Goal: Transaction & Acquisition: Book appointment/travel/reservation

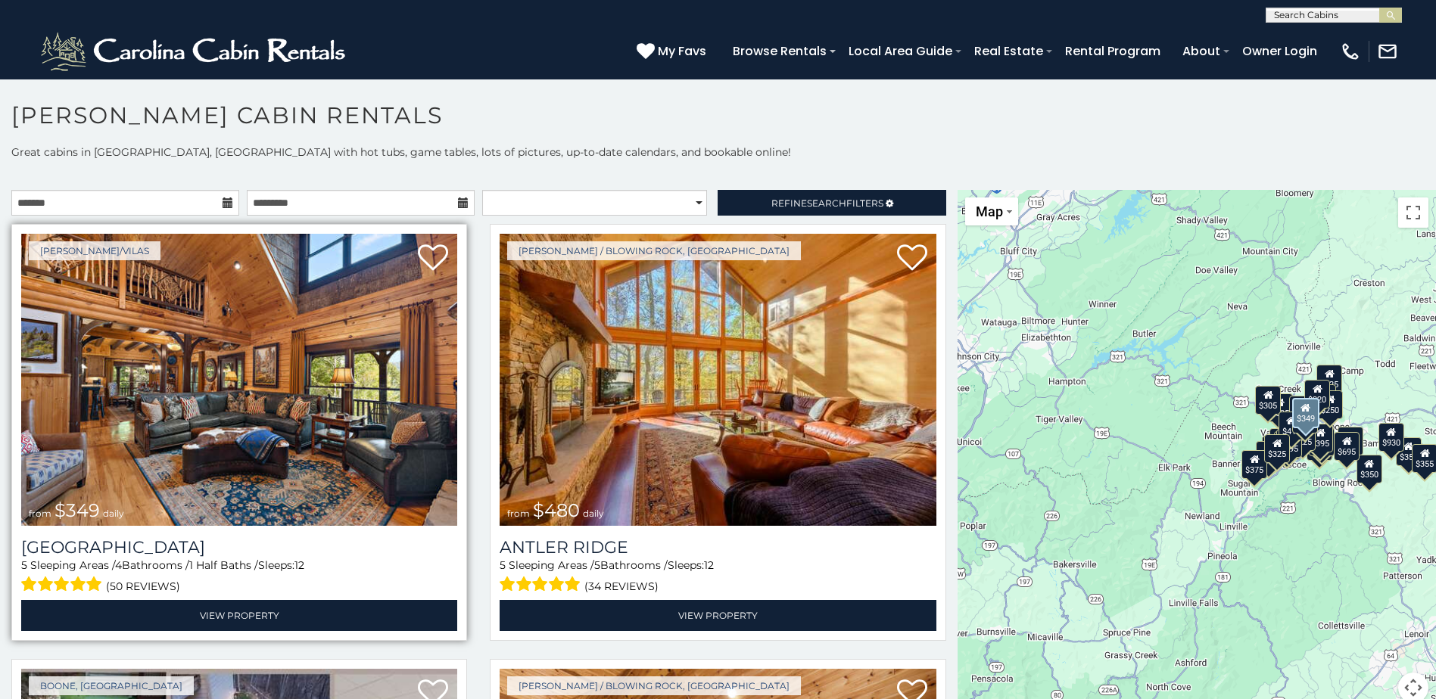
click at [314, 375] on img at bounding box center [239, 380] width 436 height 292
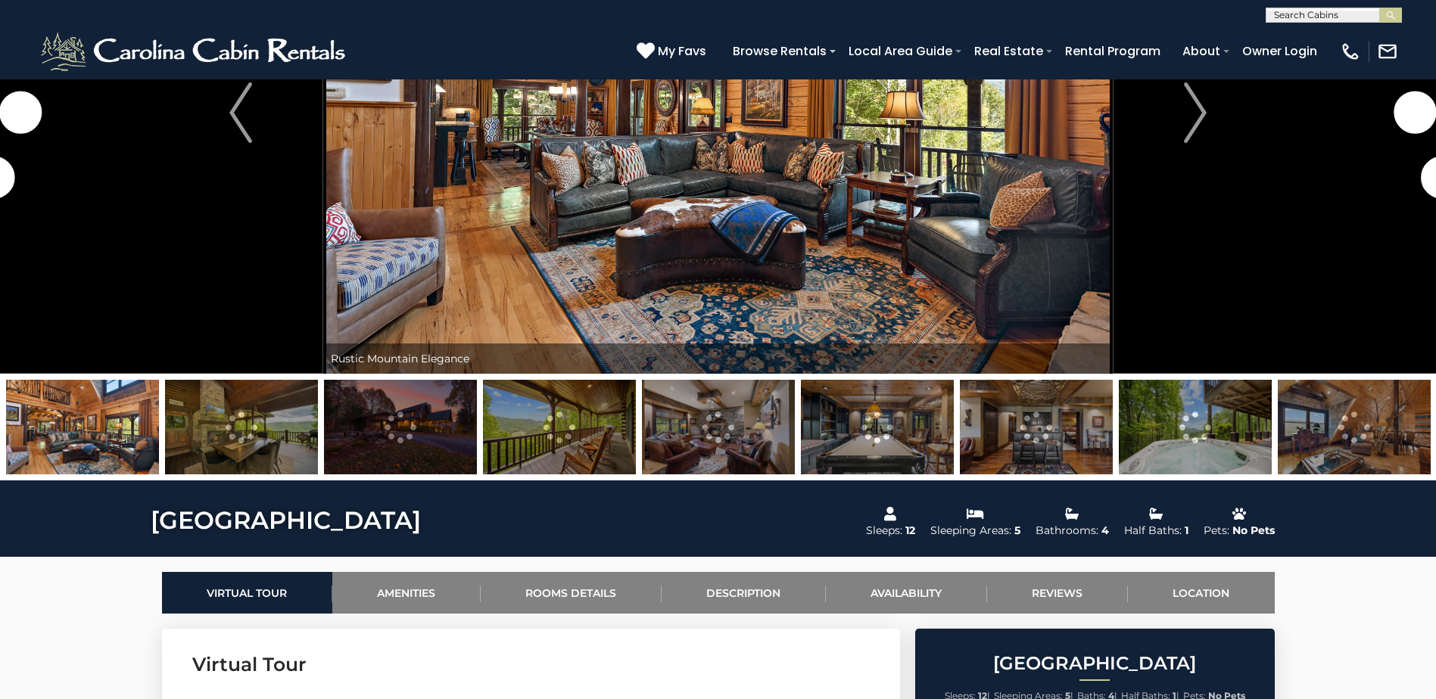
scroll to position [151, 0]
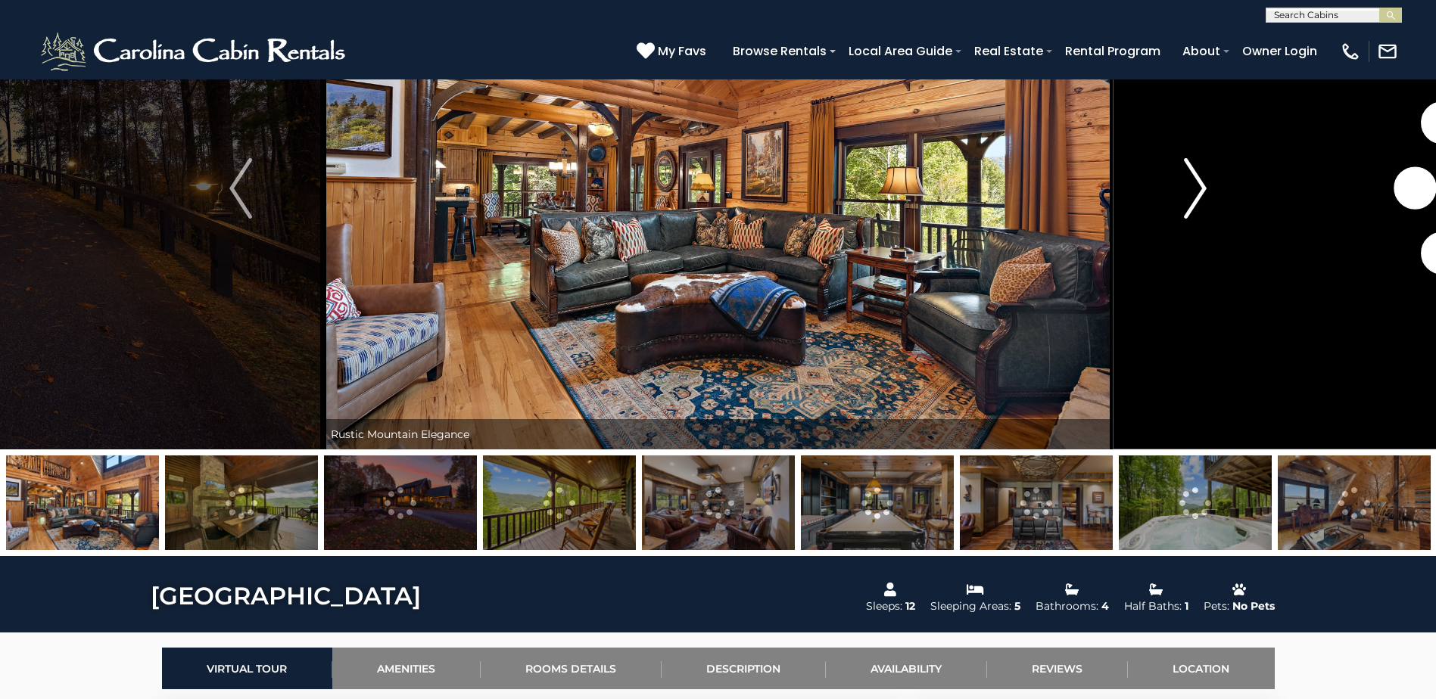
click at [1205, 183] on img "Next" at bounding box center [1195, 188] width 23 height 61
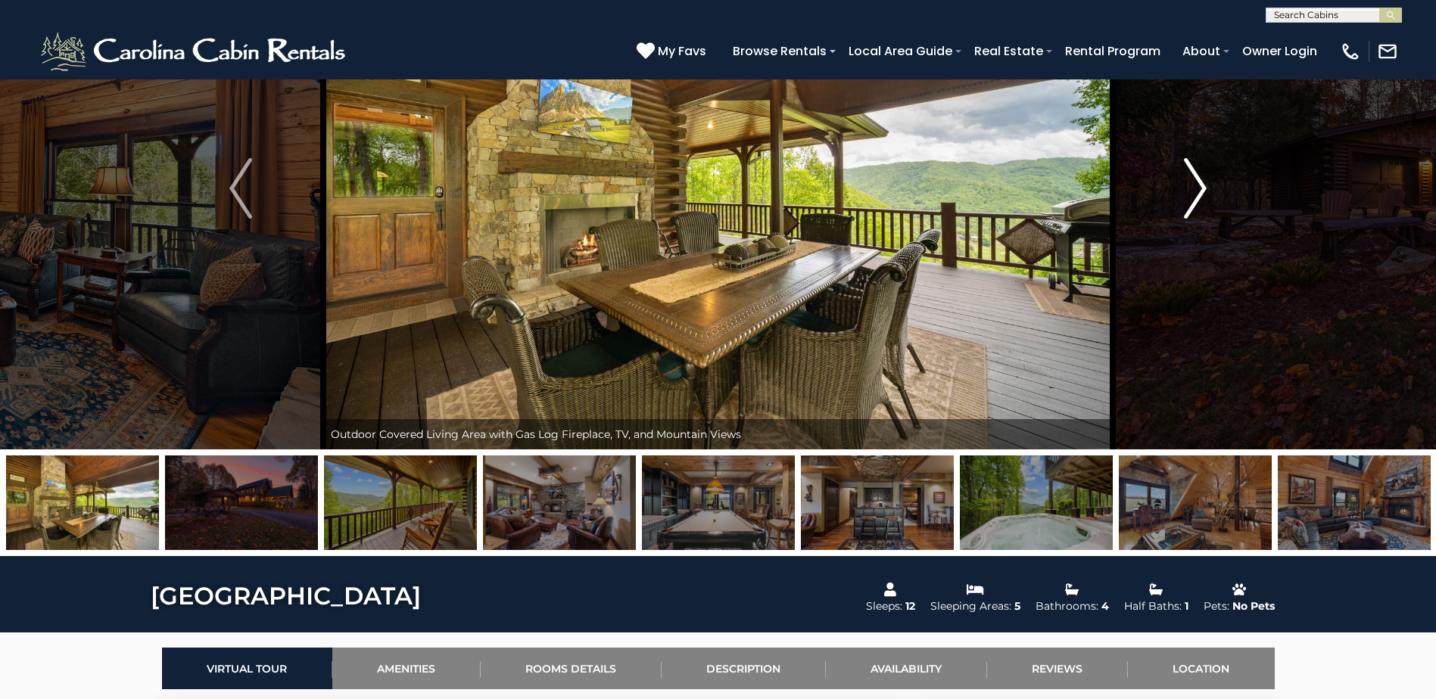
click at [1205, 183] on img "Next" at bounding box center [1195, 188] width 23 height 61
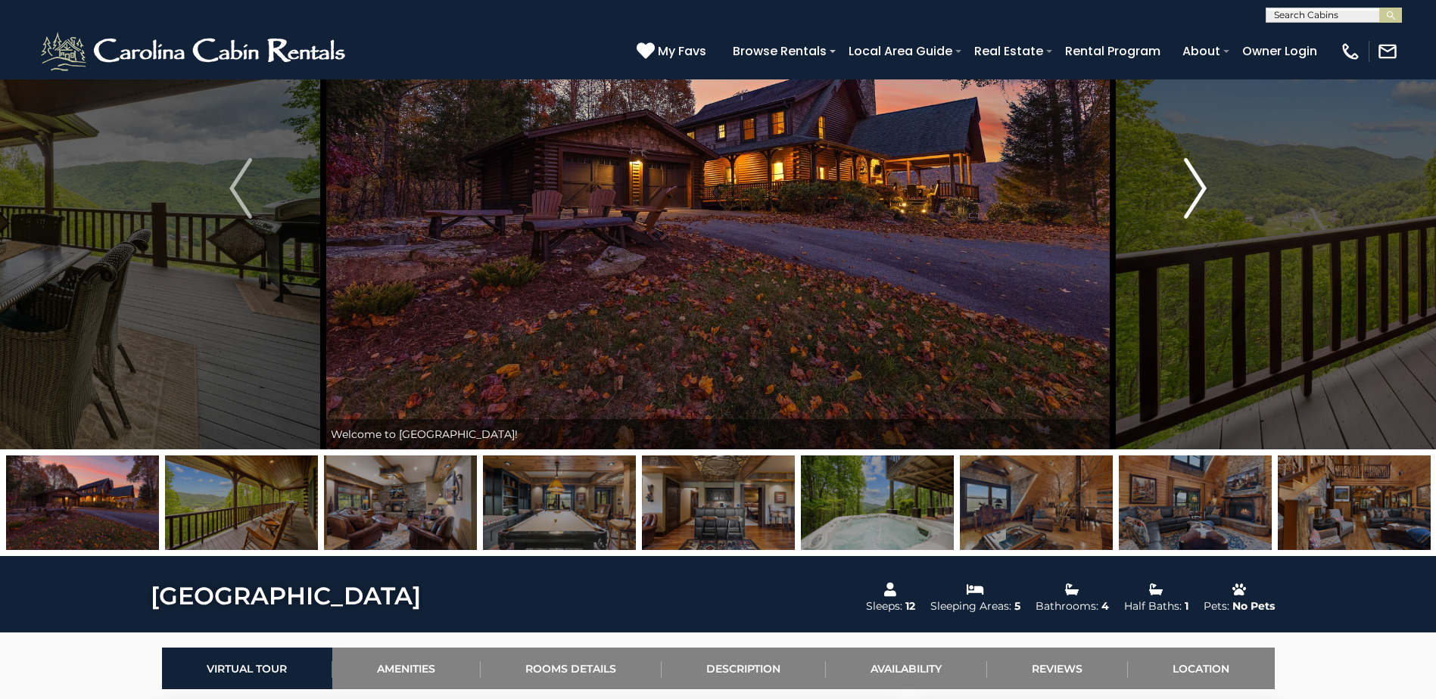
click at [1205, 183] on img "Next" at bounding box center [1195, 188] width 23 height 61
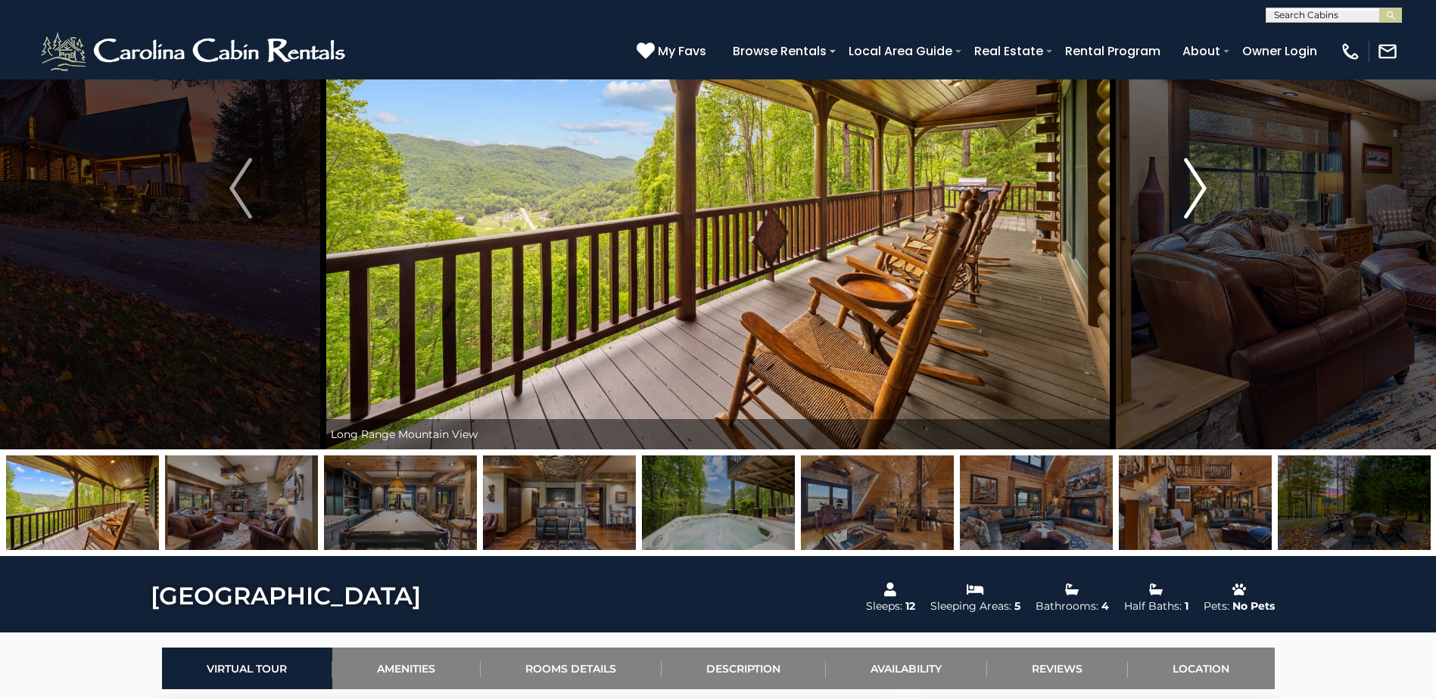
click at [1205, 183] on img "Next" at bounding box center [1195, 188] width 23 height 61
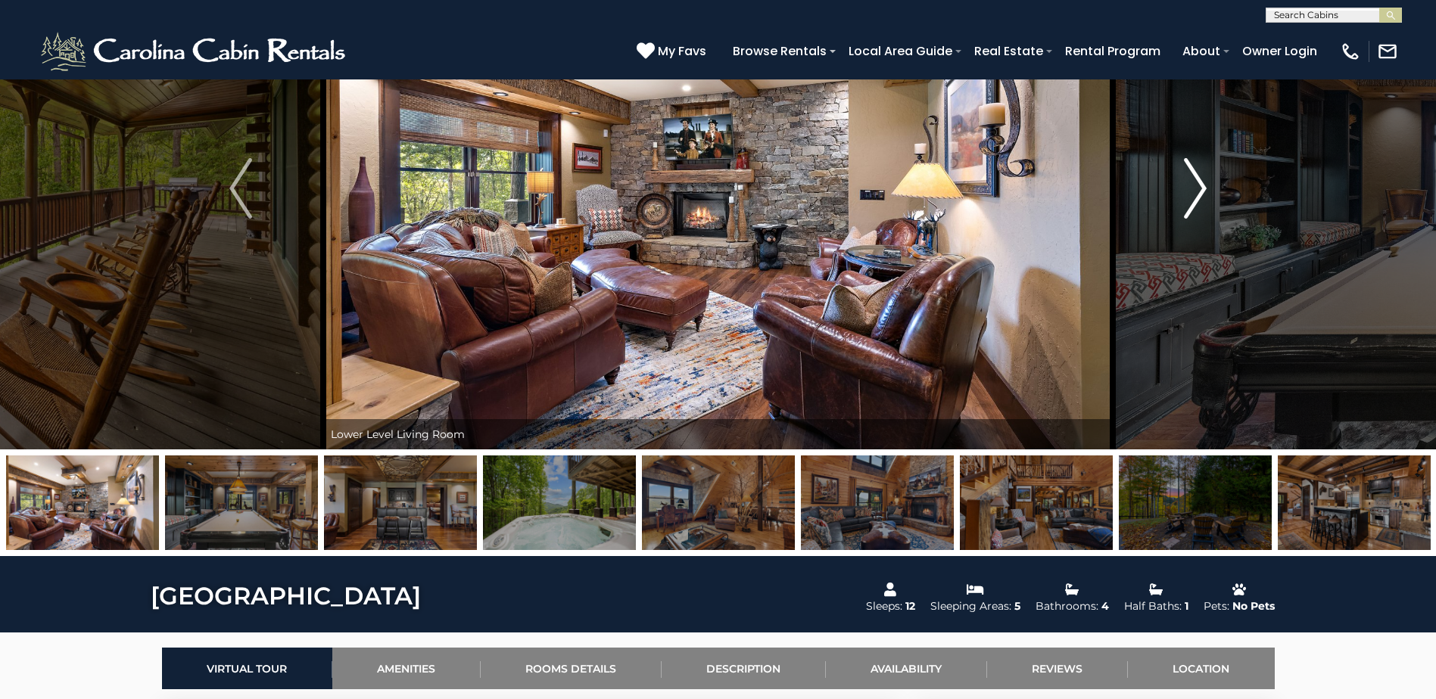
click at [1205, 183] on img "Next" at bounding box center [1195, 188] width 23 height 61
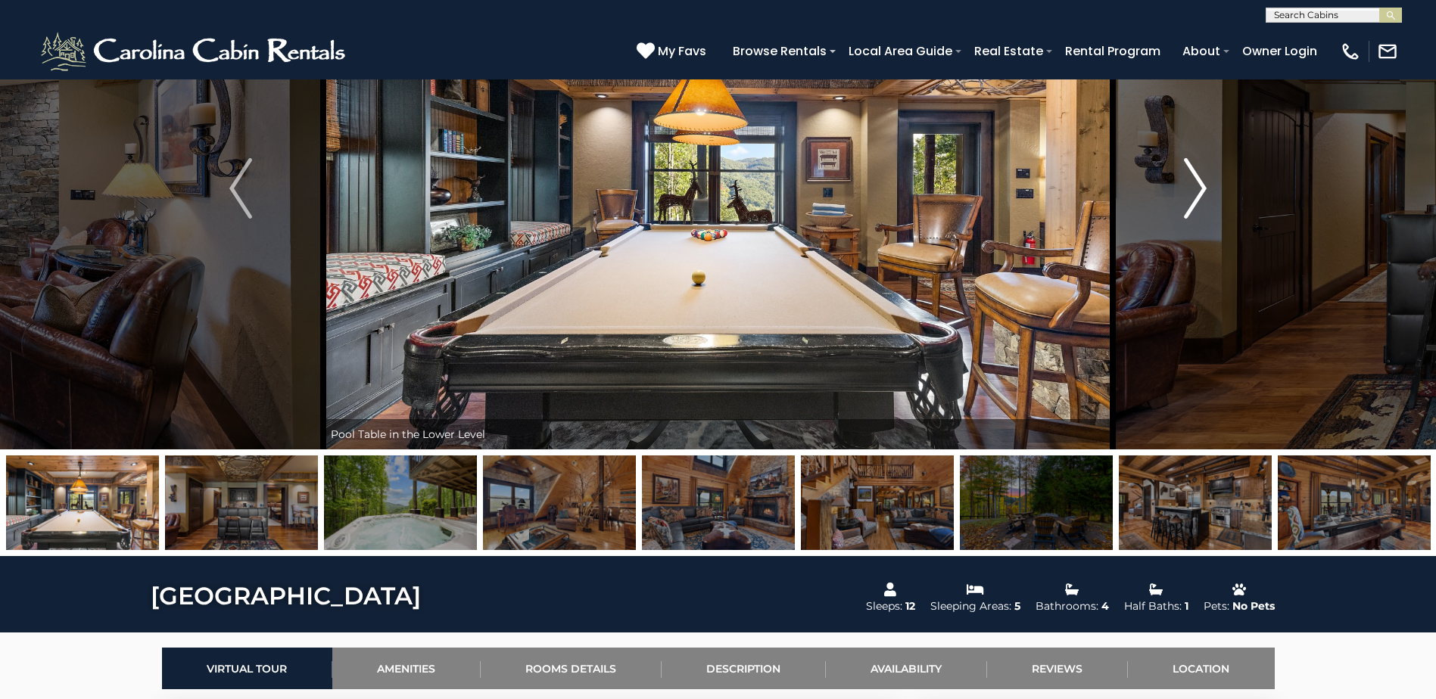
click at [1205, 183] on img "Next" at bounding box center [1195, 188] width 23 height 61
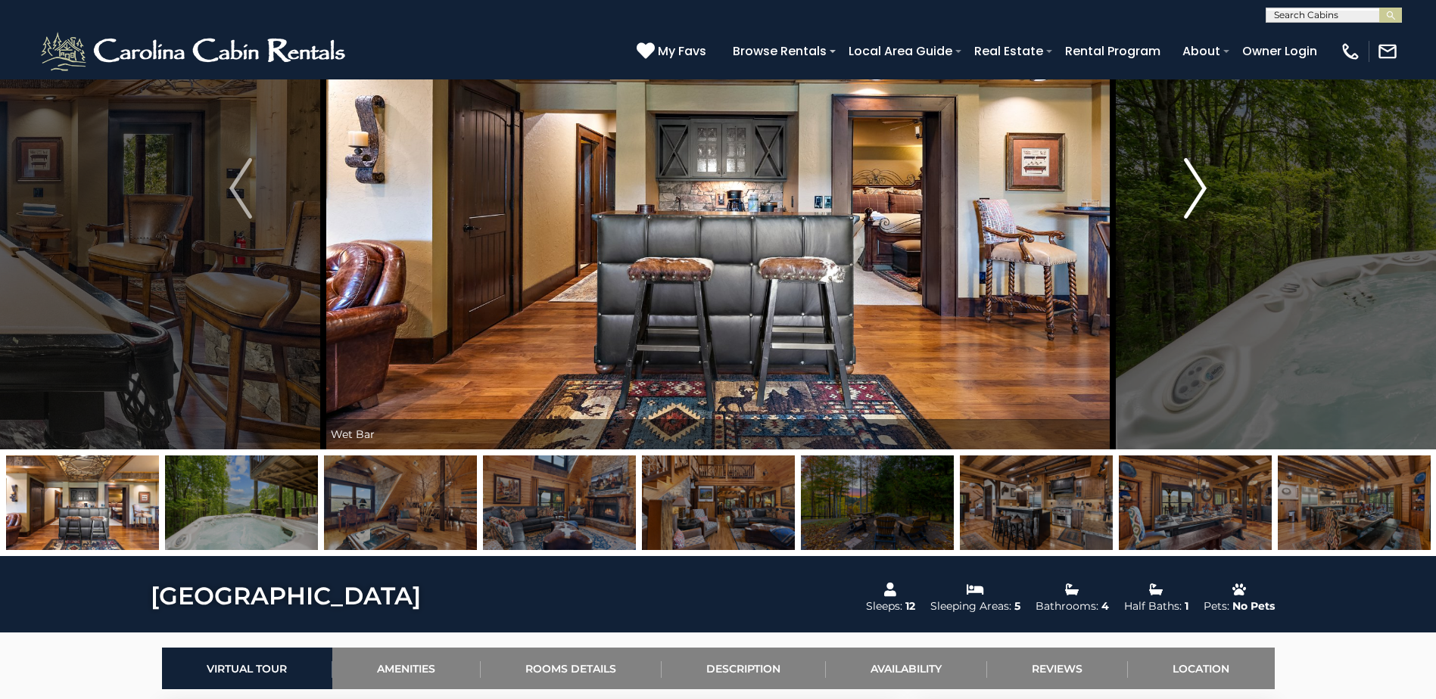
click at [1205, 183] on img "Next" at bounding box center [1195, 188] width 23 height 61
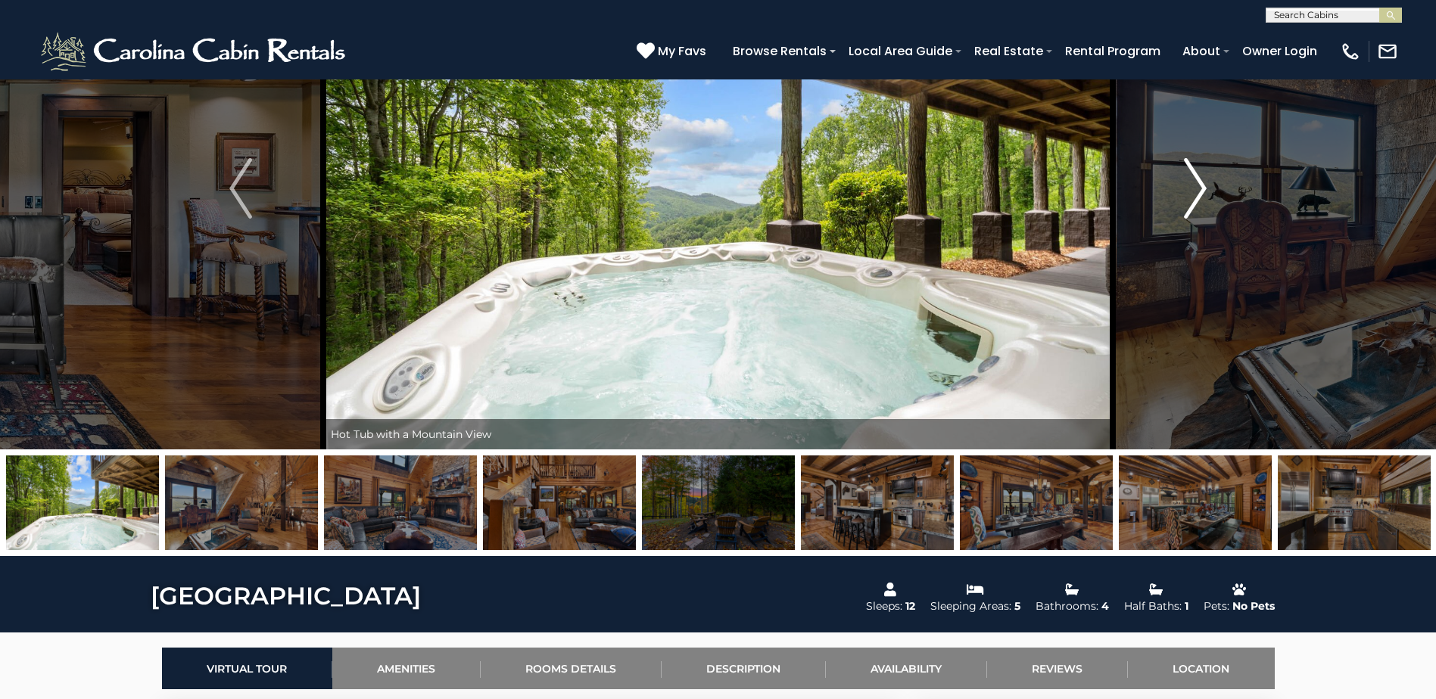
click at [1204, 183] on img "Next" at bounding box center [1195, 188] width 23 height 61
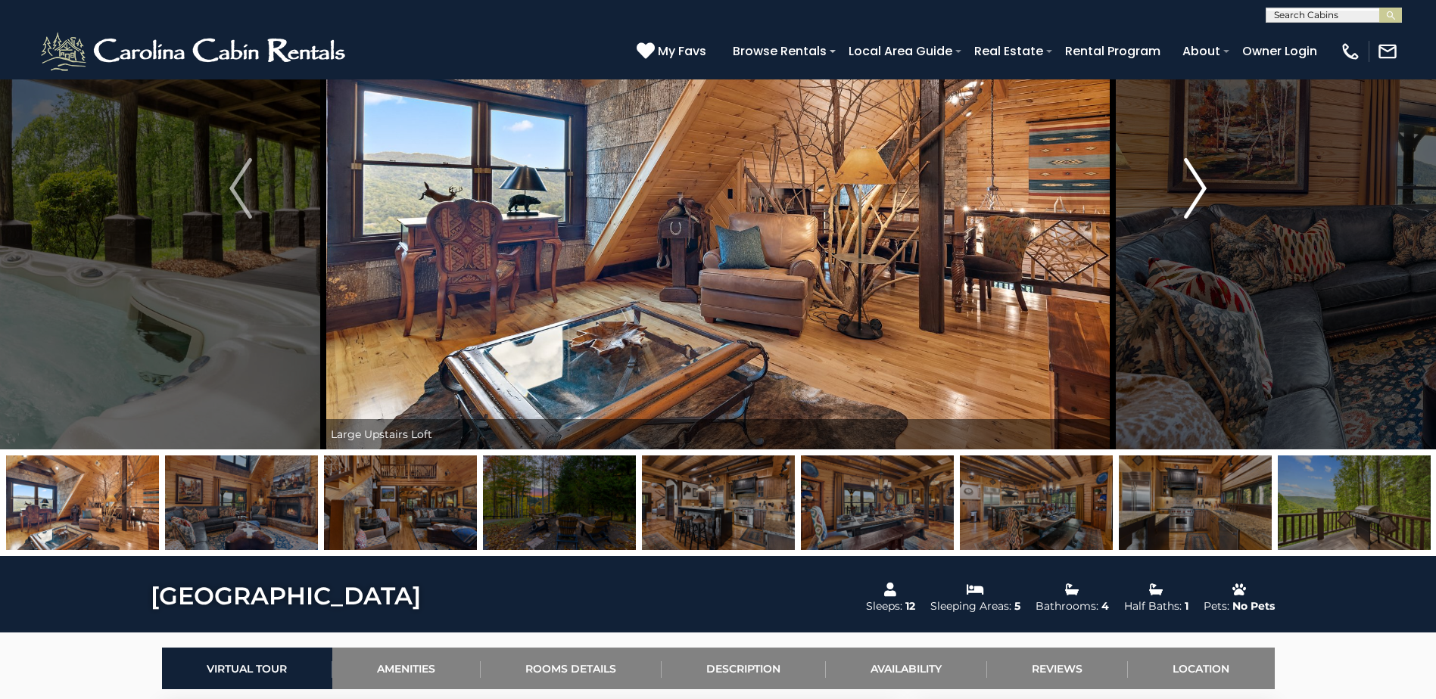
click at [1204, 183] on img "Next" at bounding box center [1195, 188] width 23 height 61
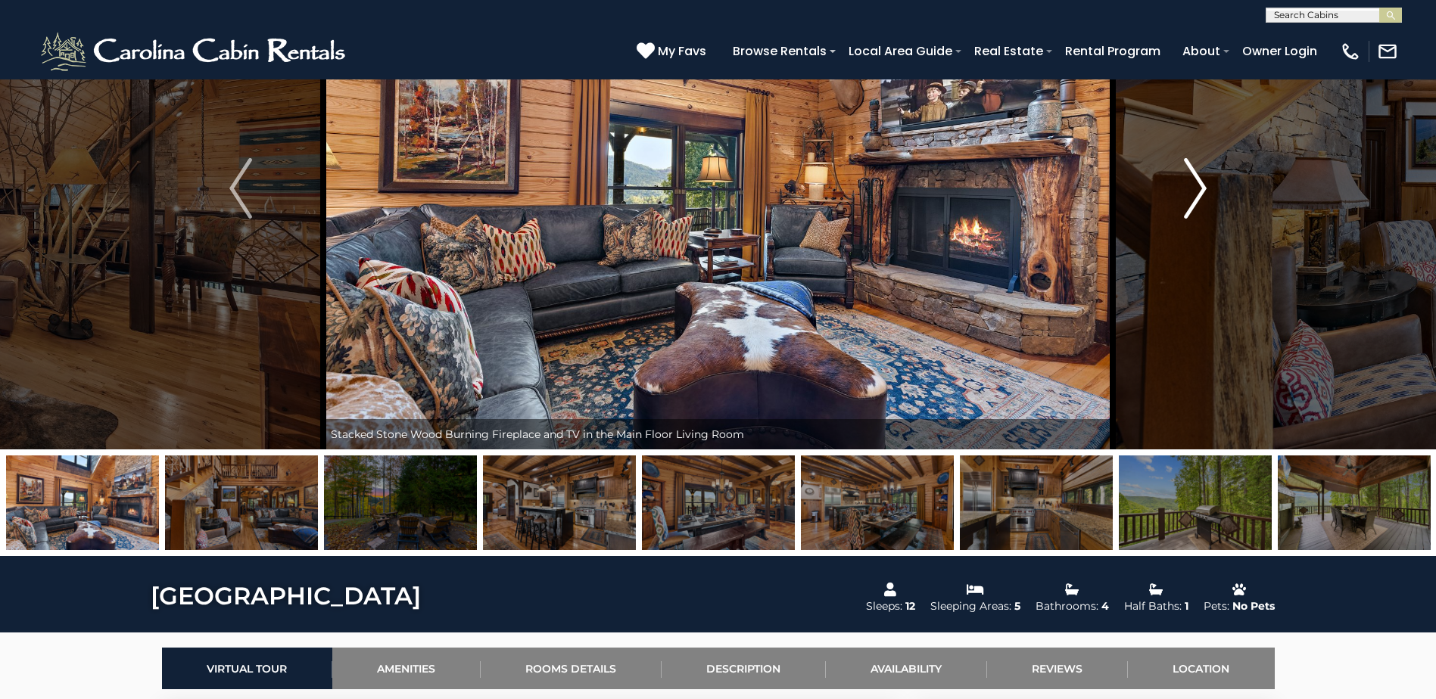
click at [1204, 183] on img "Next" at bounding box center [1195, 188] width 23 height 61
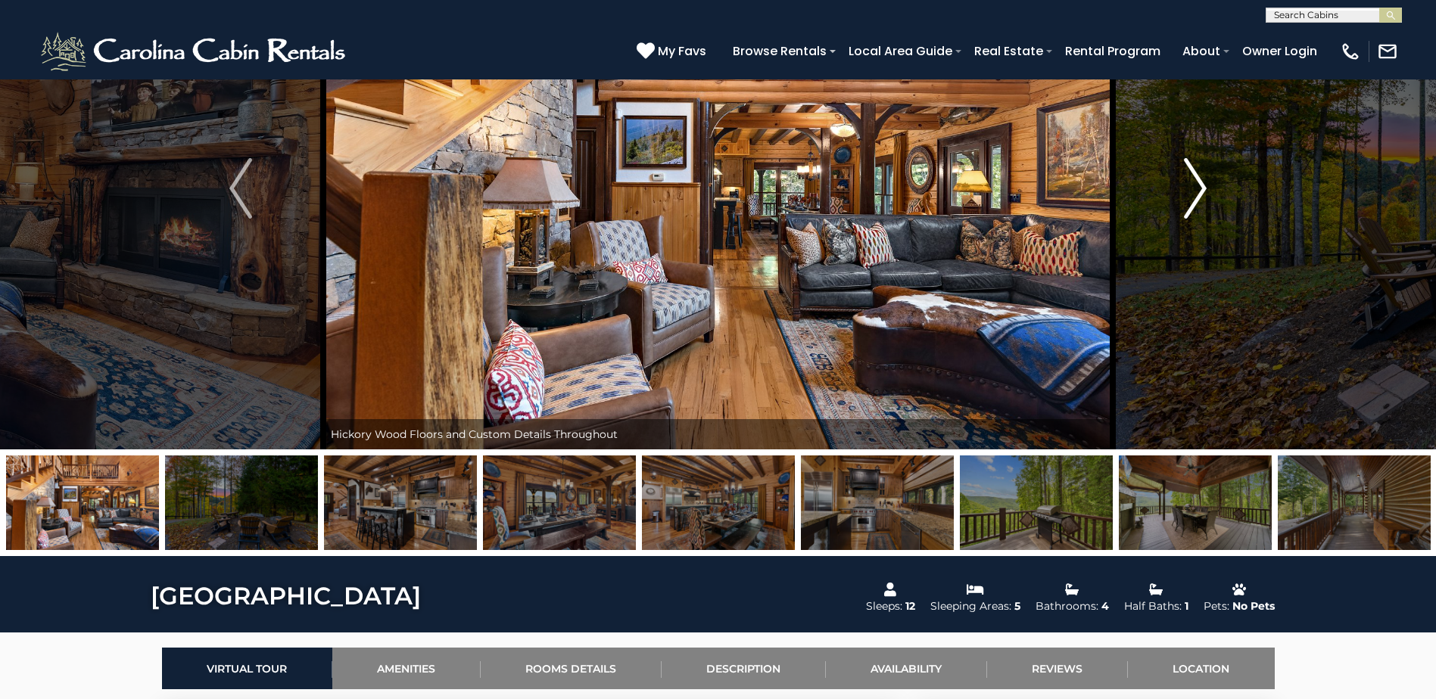
click at [1204, 183] on img "Next" at bounding box center [1195, 188] width 23 height 61
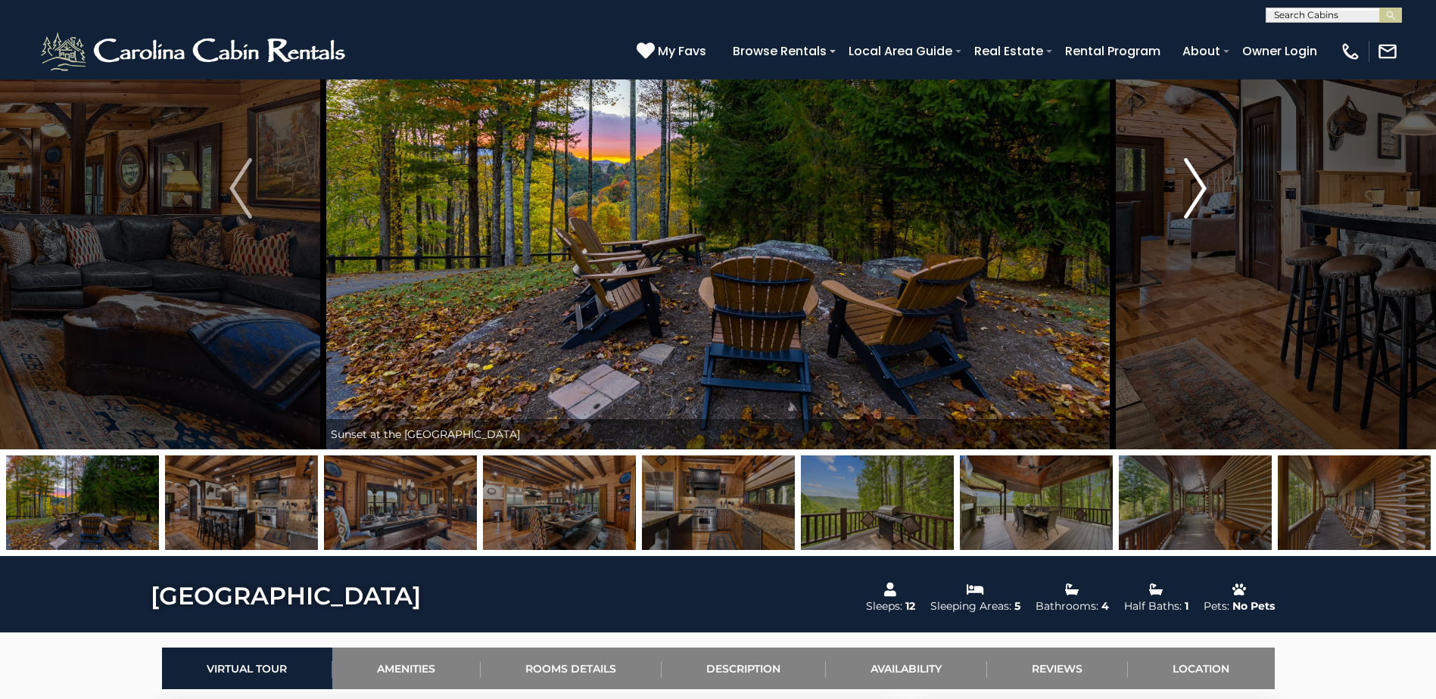
click at [1204, 183] on img "Next" at bounding box center [1195, 188] width 23 height 61
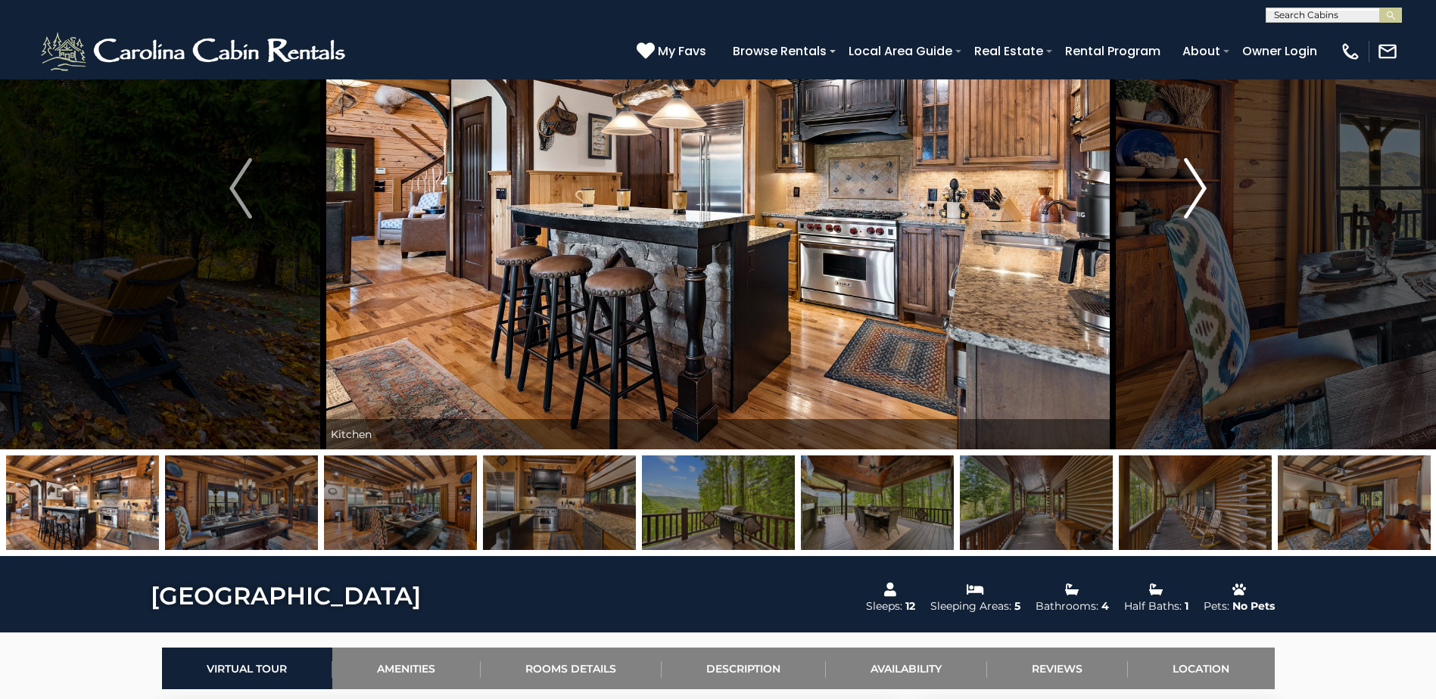
click at [1204, 183] on img "Next" at bounding box center [1195, 188] width 23 height 61
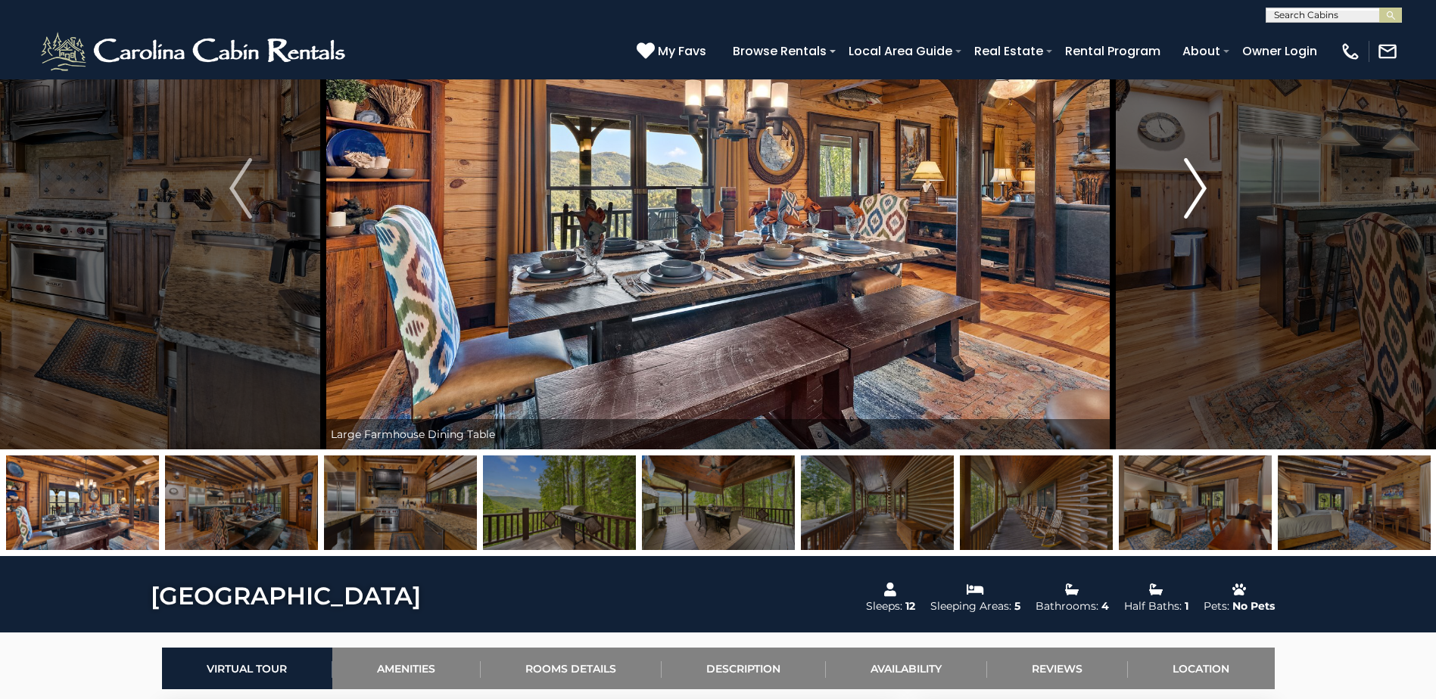
click at [1204, 183] on img "Next" at bounding box center [1195, 188] width 23 height 61
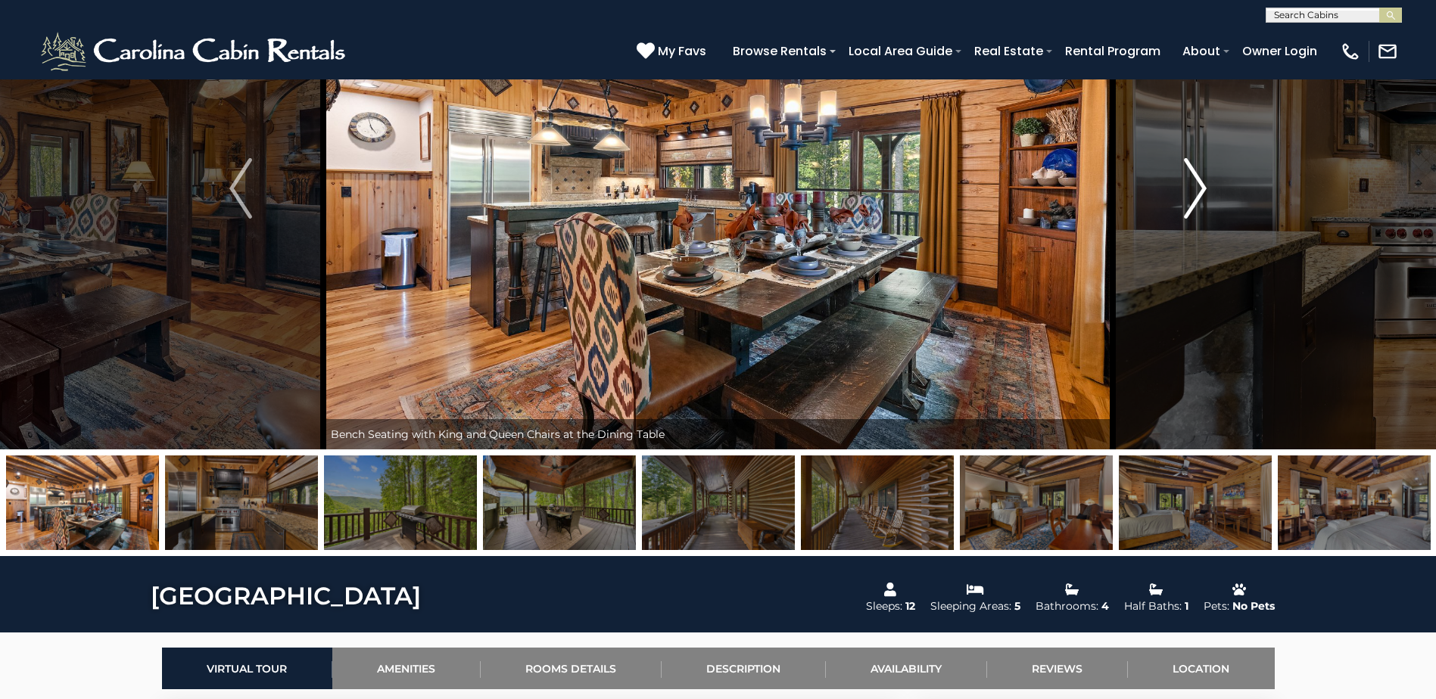
click at [1204, 183] on img "Next" at bounding box center [1195, 188] width 23 height 61
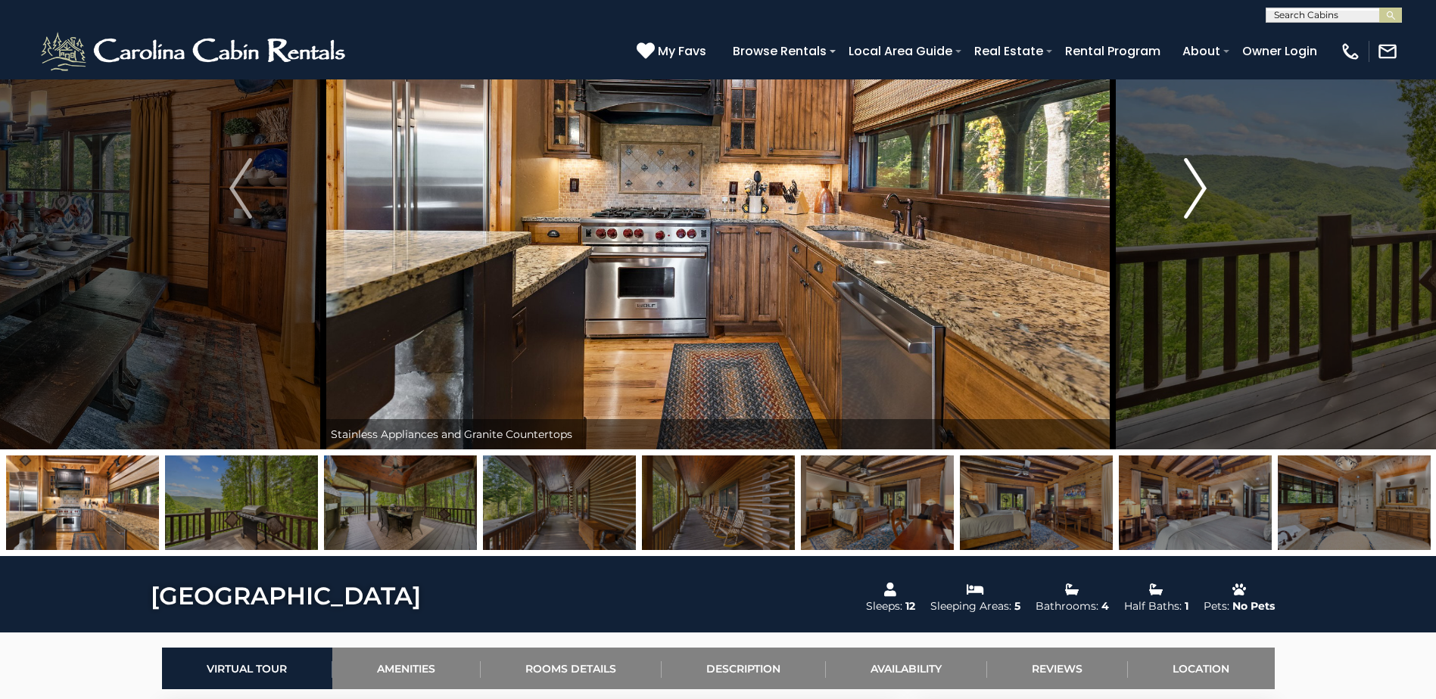
click at [1204, 183] on img "Next" at bounding box center [1195, 188] width 23 height 61
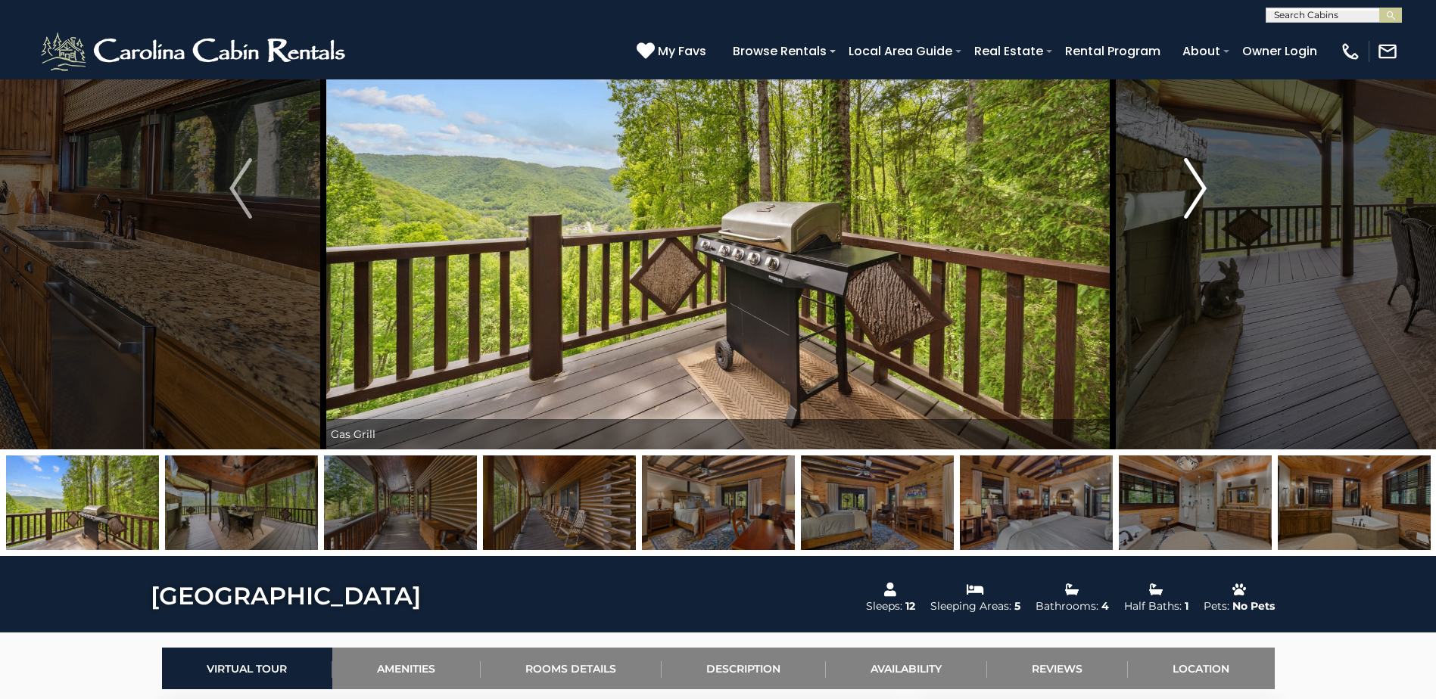
click at [1204, 183] on img "Next" at bounding box center [1195, 188] width 23 height 61
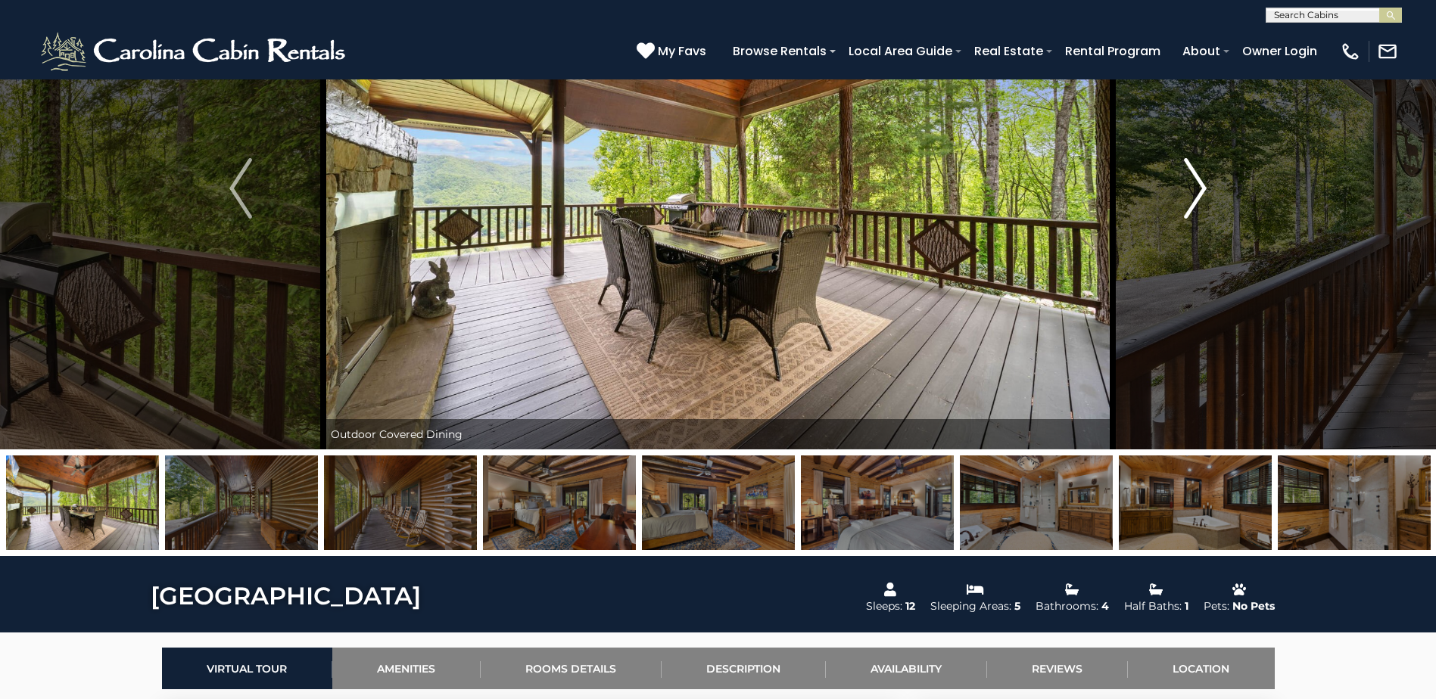
click at [1204, 183] on img "Next" at bounding box center [1195, 188] width 23 height 61
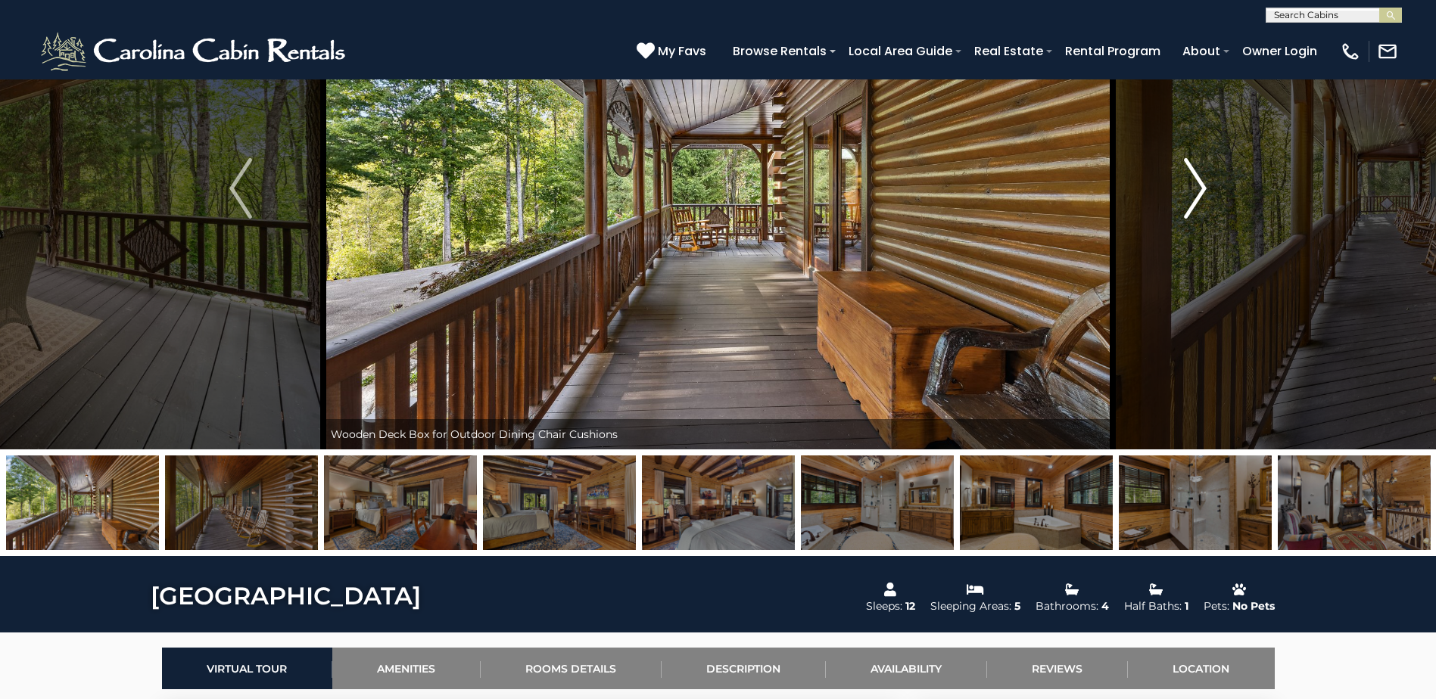
click at [1204, 183] on img "Next" at bounding box center [1195, 188] width 23 height 61
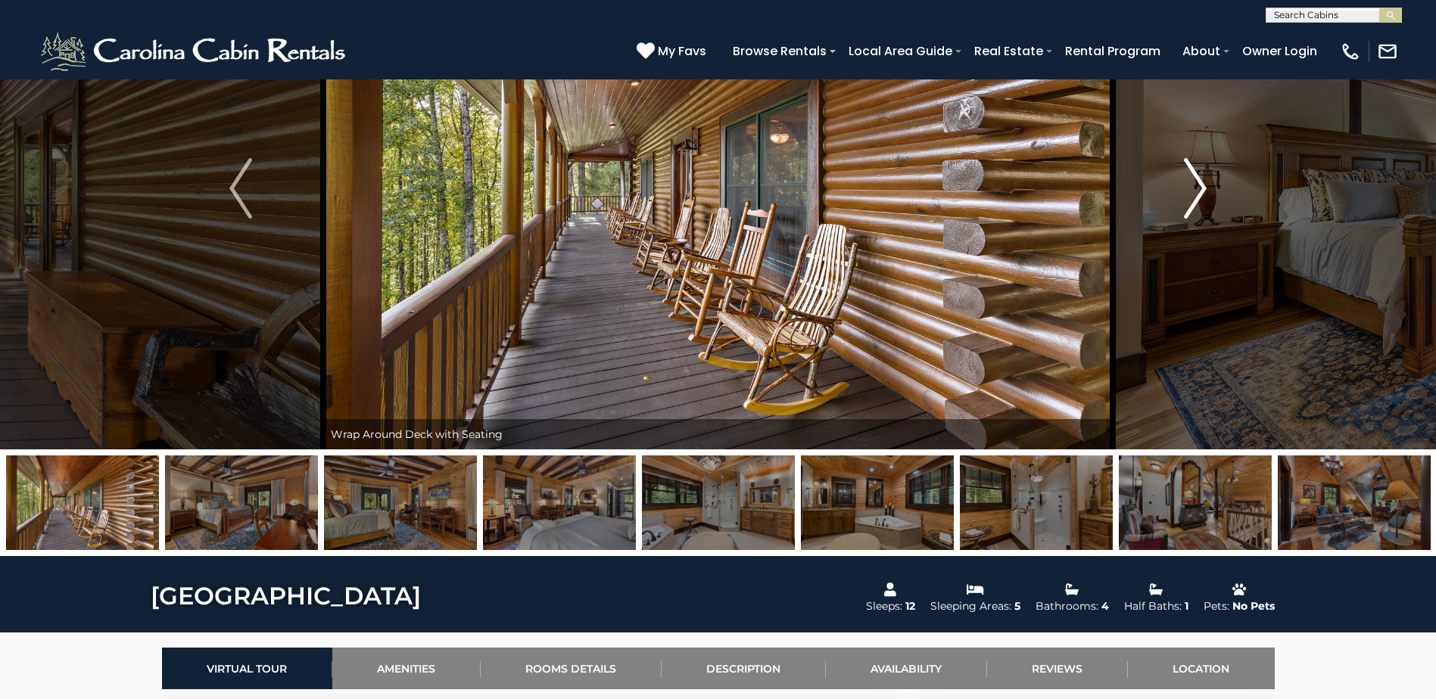
click at [1204, 183] on img "Next" at bounding box center [1195, 188] width 23 height 61
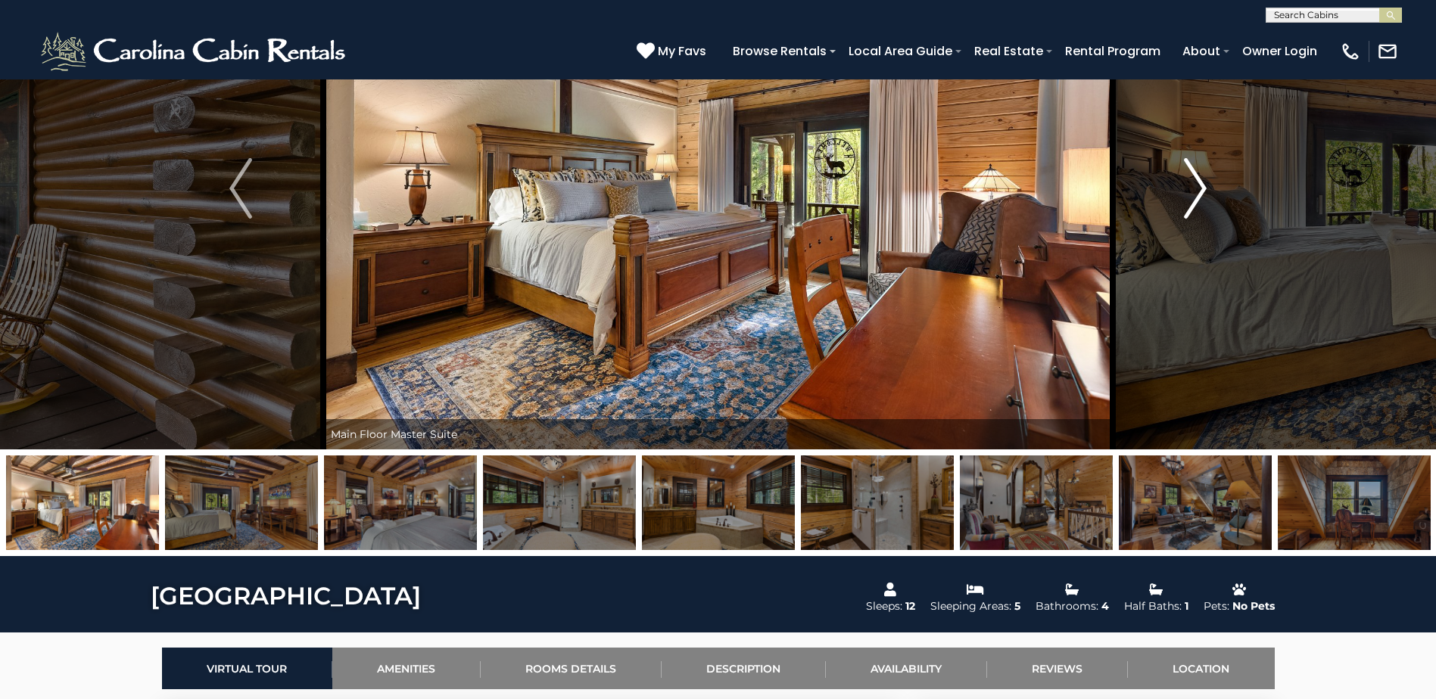
click at [1204, 183] on img "Next" at bounding box center [1195, 188] width 23 height 61
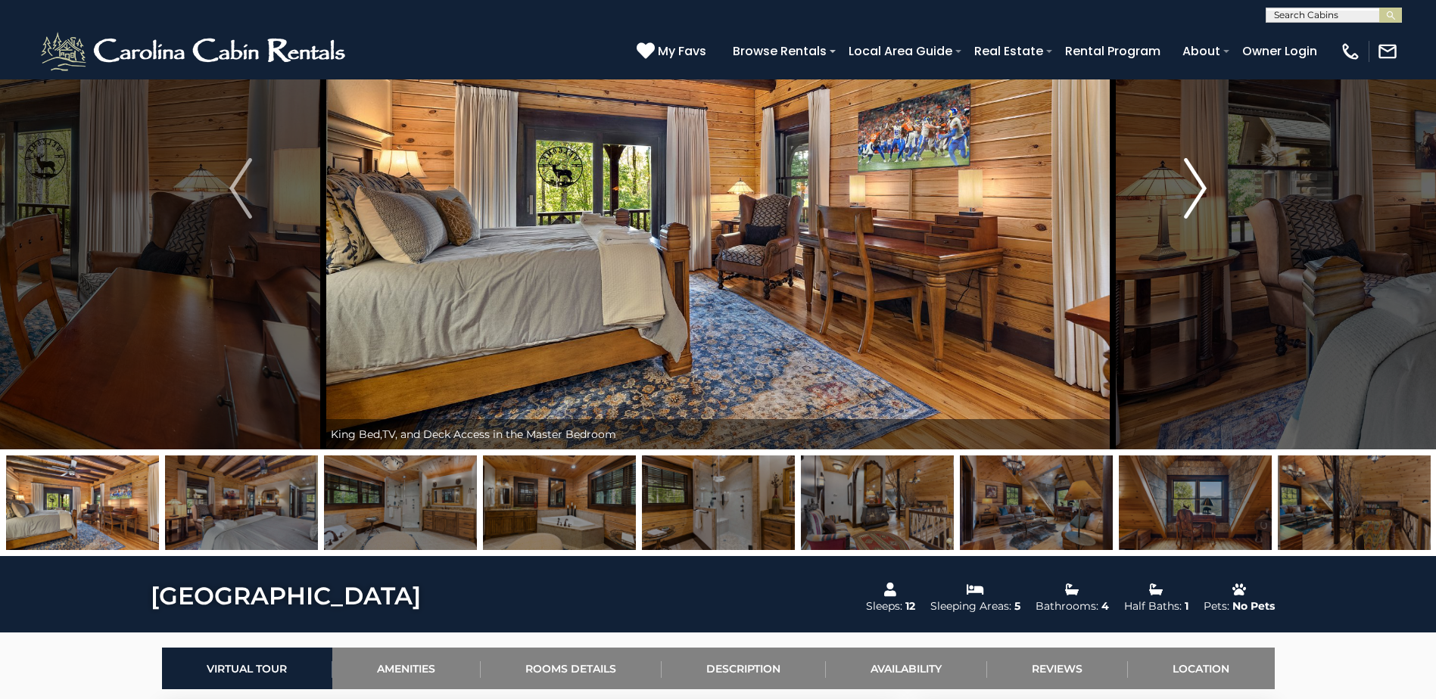
click at [1204, 183] on img "Next" at bounding box center [1195, 188] width 23 height 61
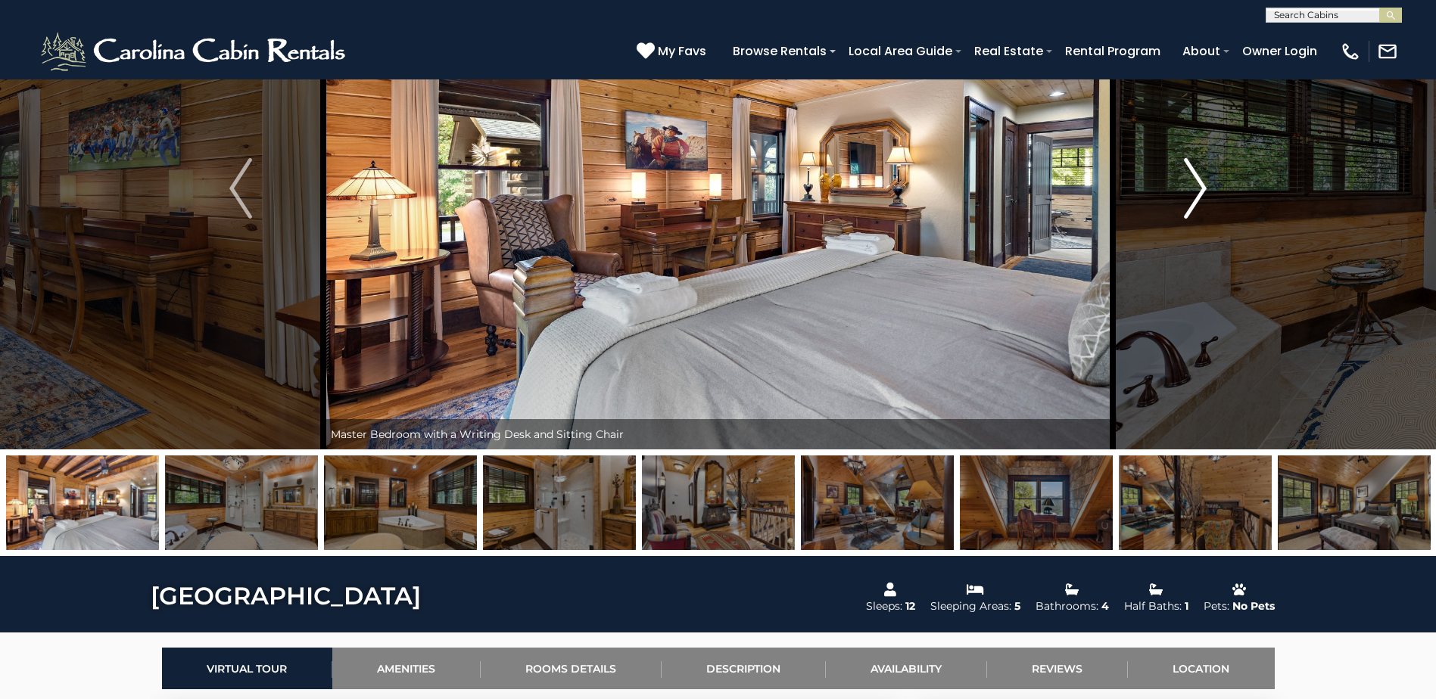
click at [1204, 183] on img "Next" at bounding box center [1195, 188] width 23 height 61
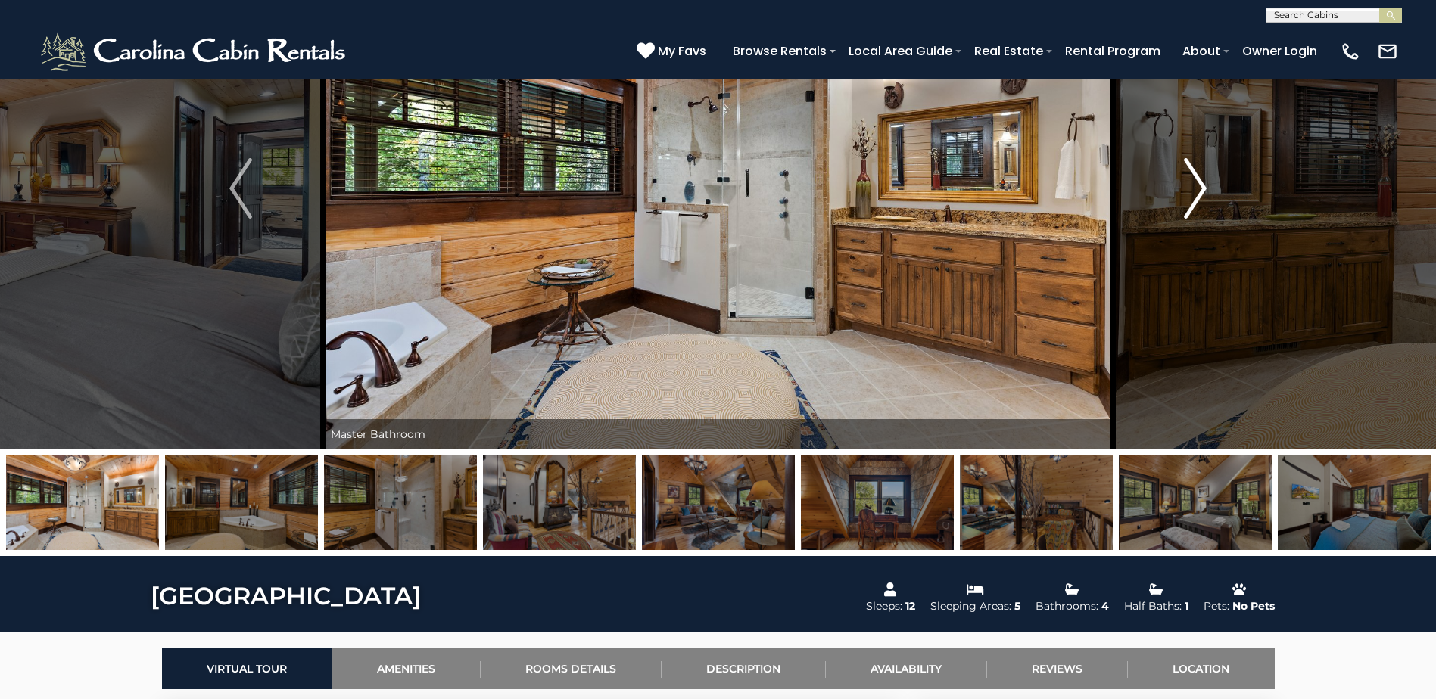
click at [1204, 183] on img "Next" at bounding box center [1195, 188] width 23 height 61
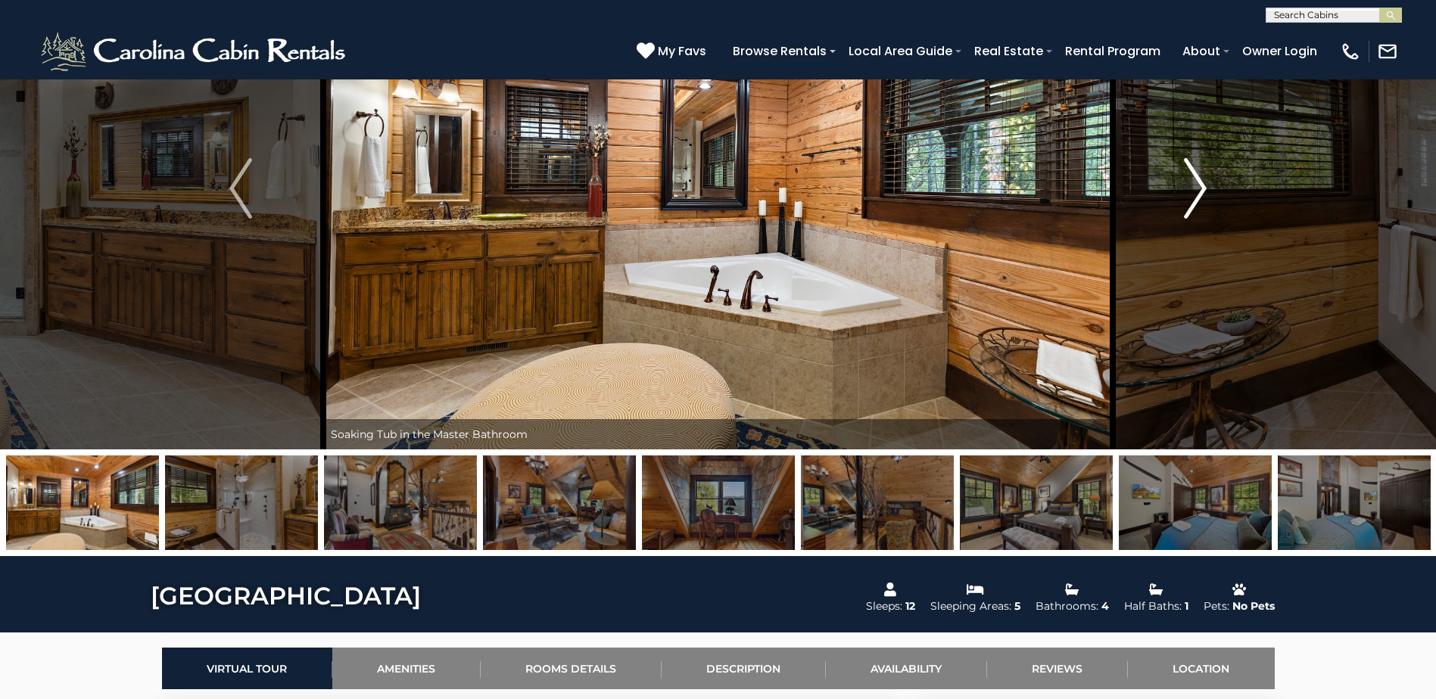
click at [1204, 183] on img "Next" at bounding box center [1195, 188] width 23 height 61
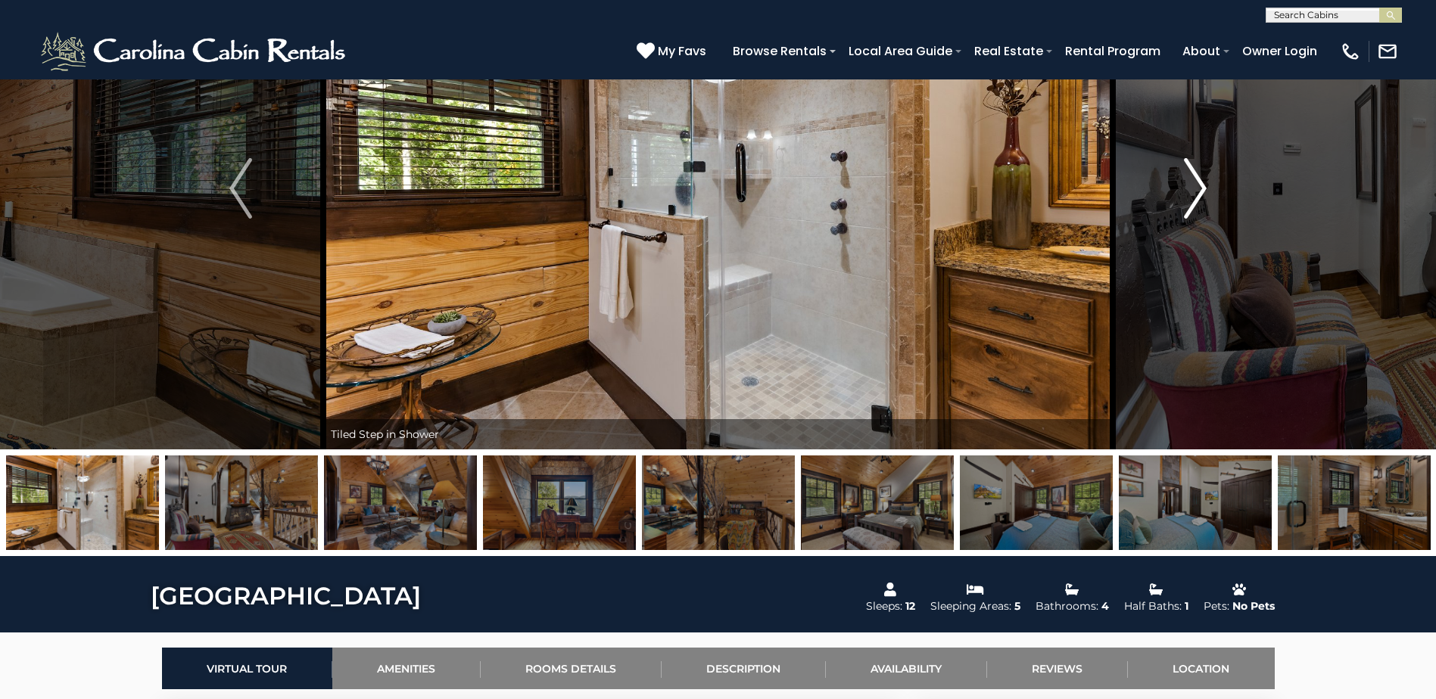
click at [1204, 183] on img "Next" at bounding box center [1195, 188] width 23 height 61
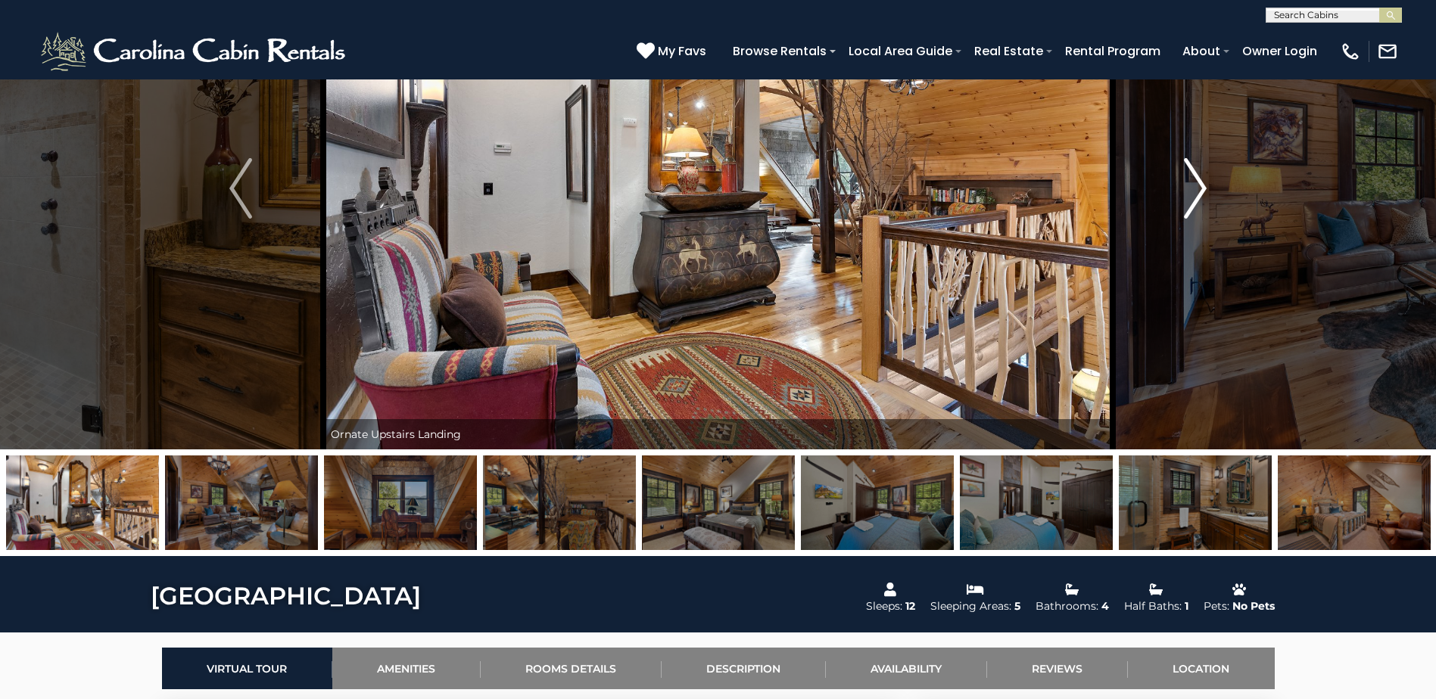
click at [1204, 183] on img "Next" at bounding box center [1195, 188] width 23 height 61
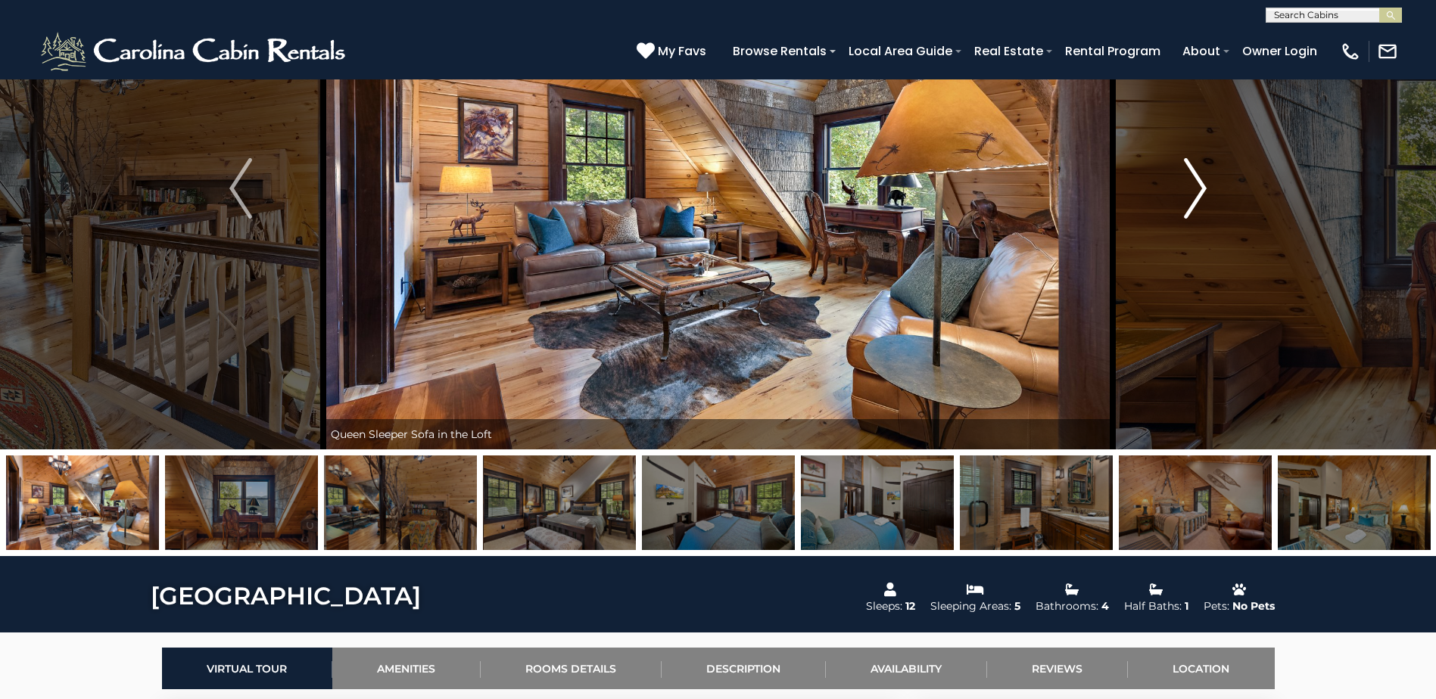
click at [1204, 183] on img "Next" at bounding box center [1195, 188] width 23 height 61
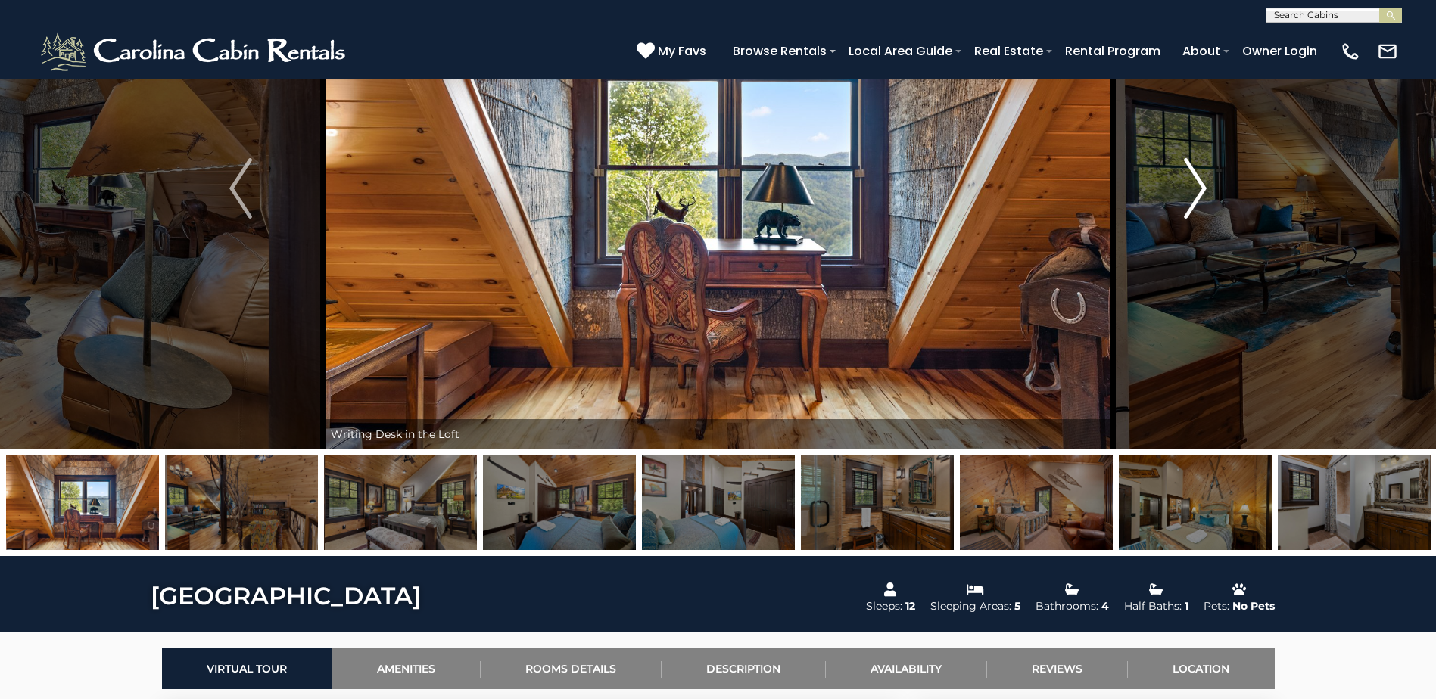
click at [1204, 183] on img "Next" at bounding box center [1195, 188] width 23 height 61
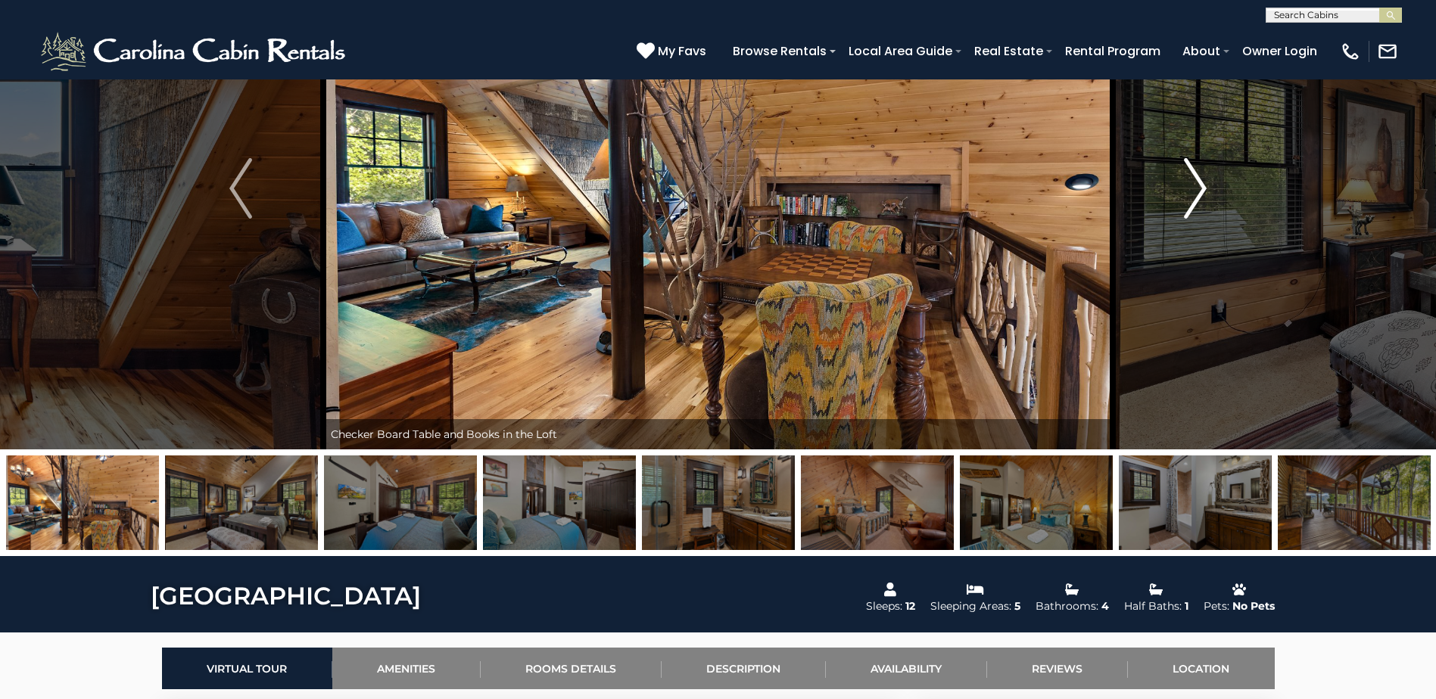
click at [1204, 183] on img "Next" at bounding box center [1195, 188] width 23 height 61
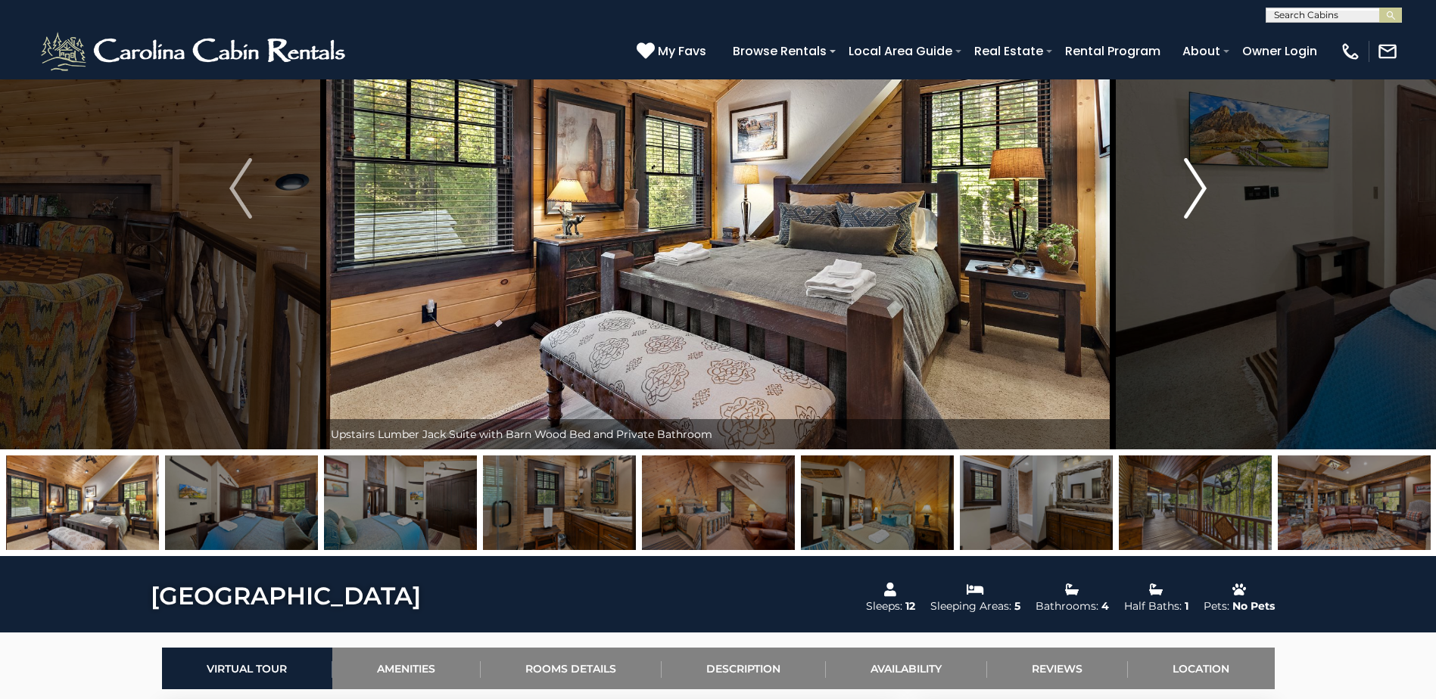
click at [1204, 183] on img "Next" at bounding box center [1195, 188] width 23 height 61
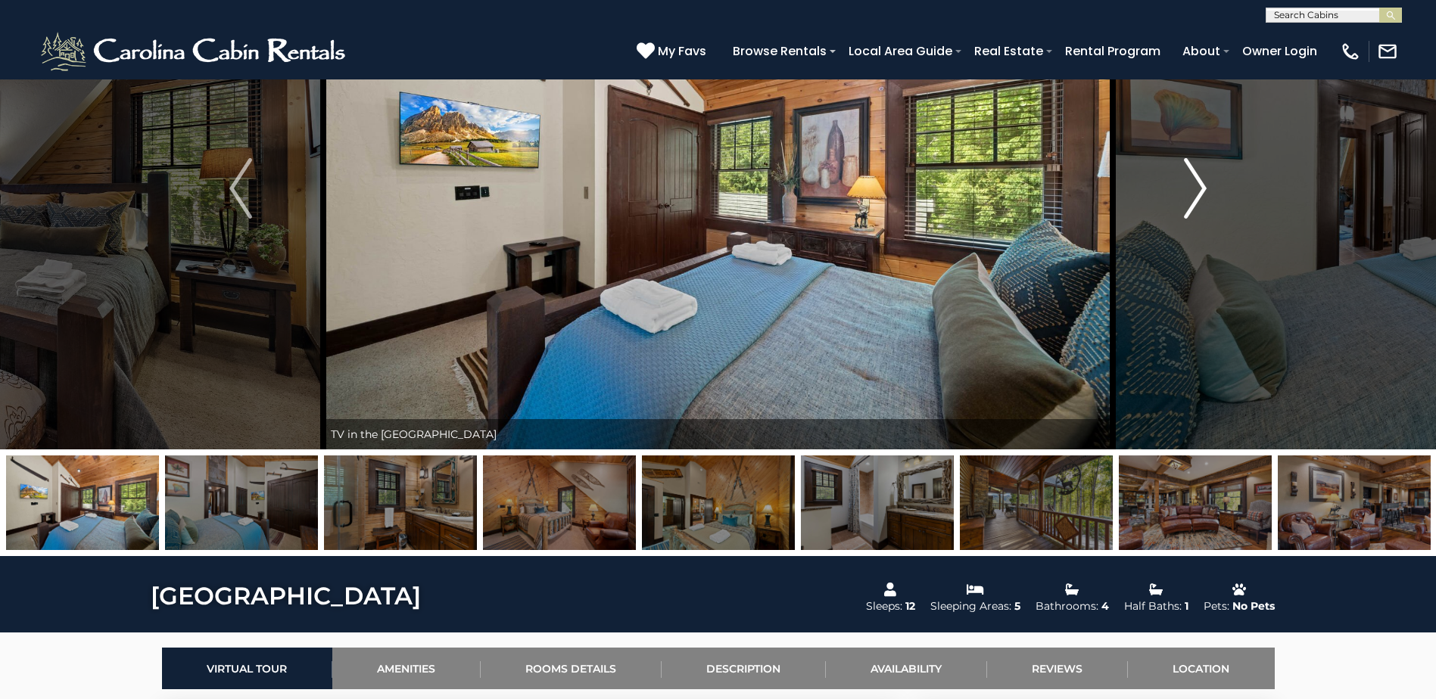
click at [1204, 183] on img "Next" at bounding box center [1195, 188] width 23 height 61
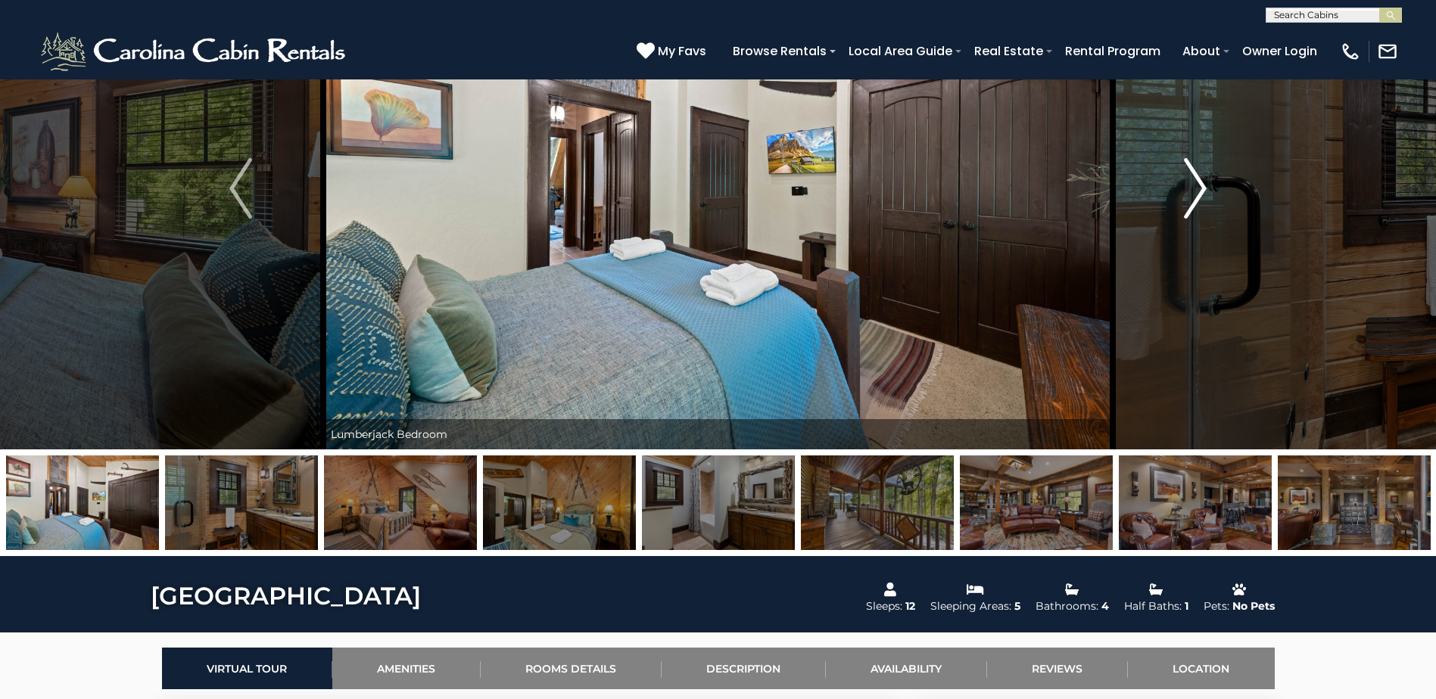
click at [1204, 183] on img "Next" at bounding box center [1195, 188] width 23 height 61
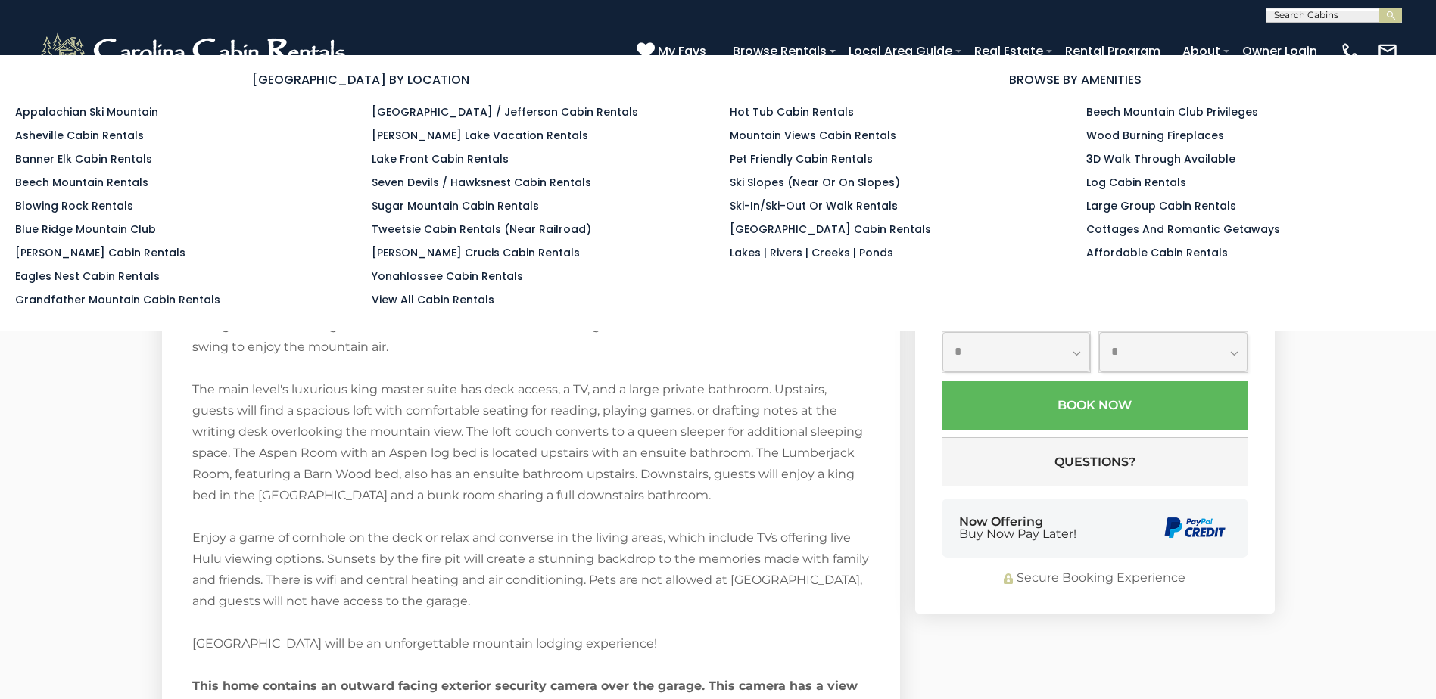
scroll to position [2801, 0]
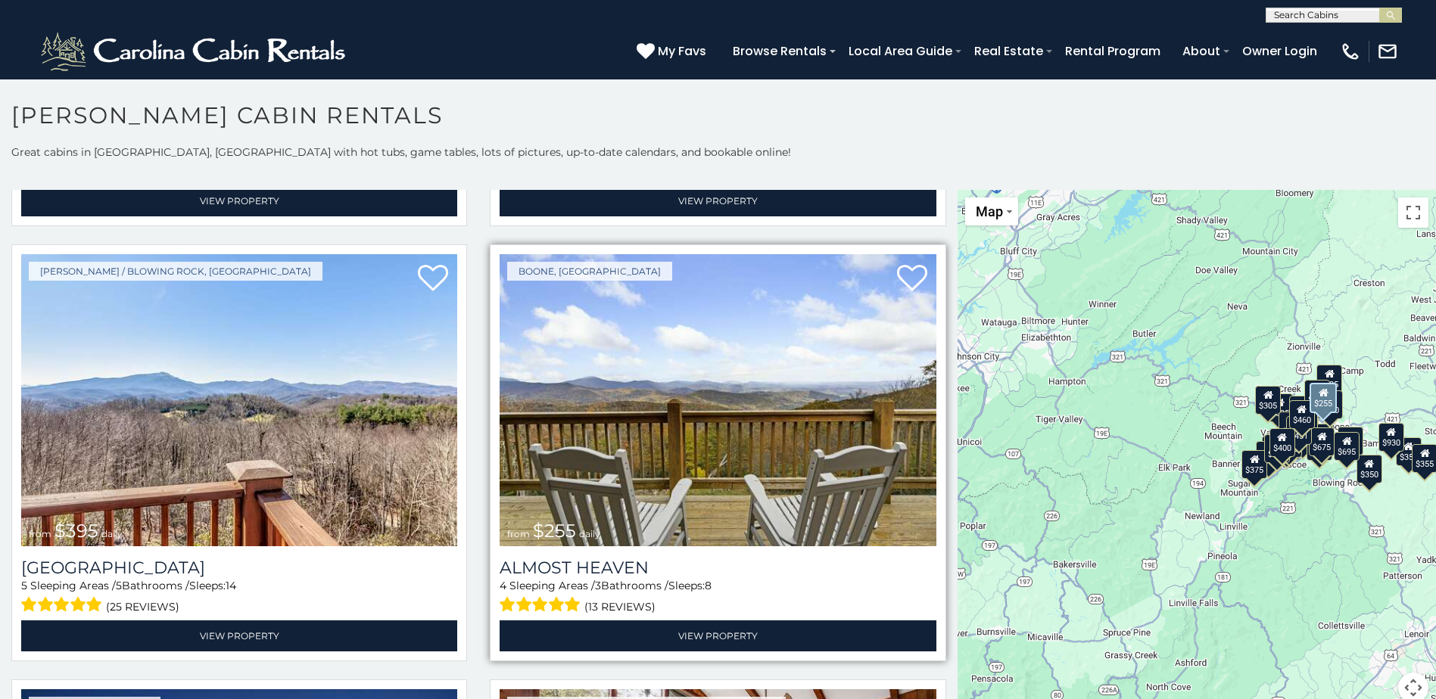
scroll to position [3104, 0]
